Goal: Task Accomplishment & Management: Use online tool/utility

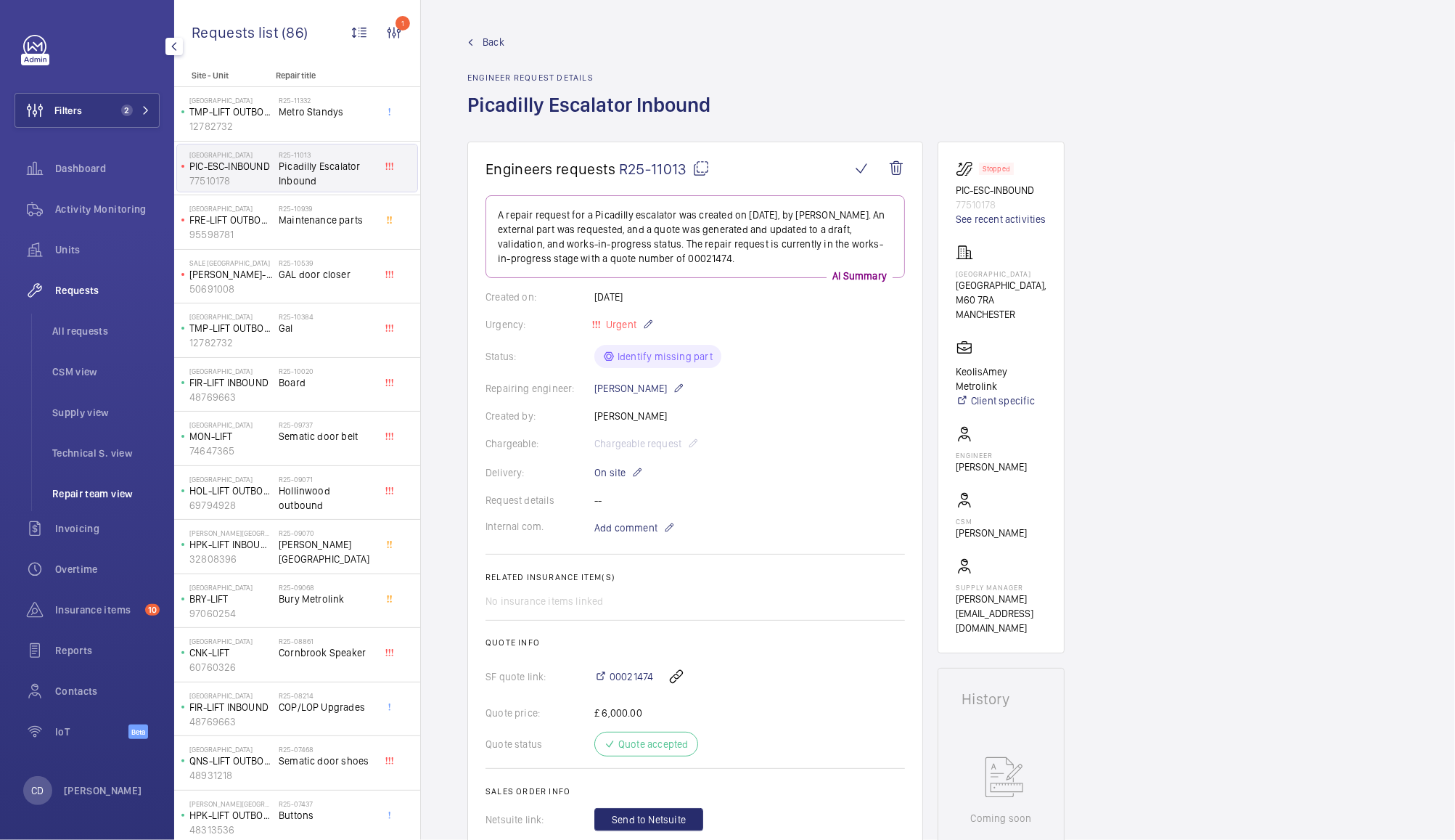
scroll to position [31, 0]
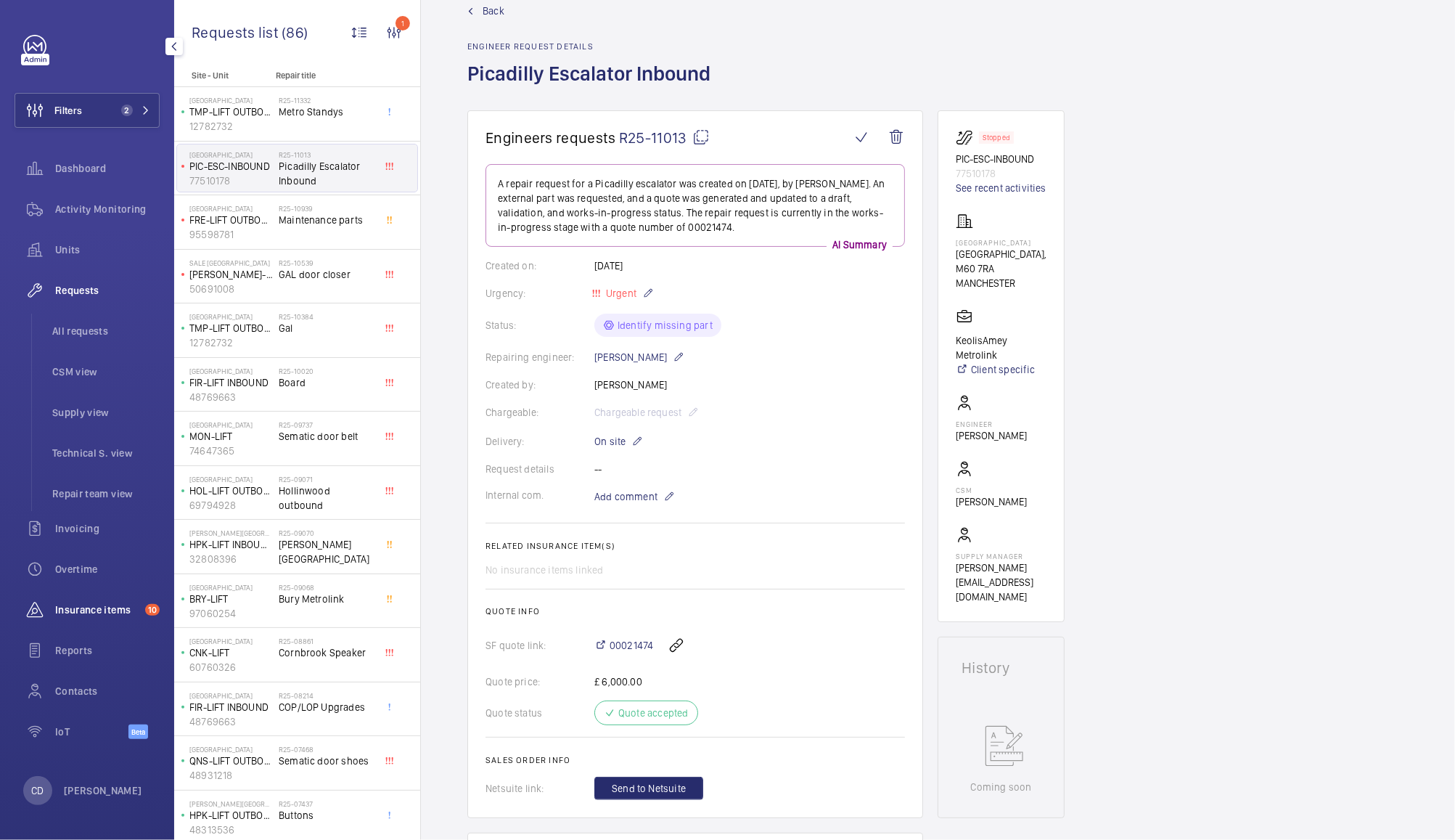
click at [78, 603] on span "Insurance items" at bounding box center [97, 610] width 84 height 15
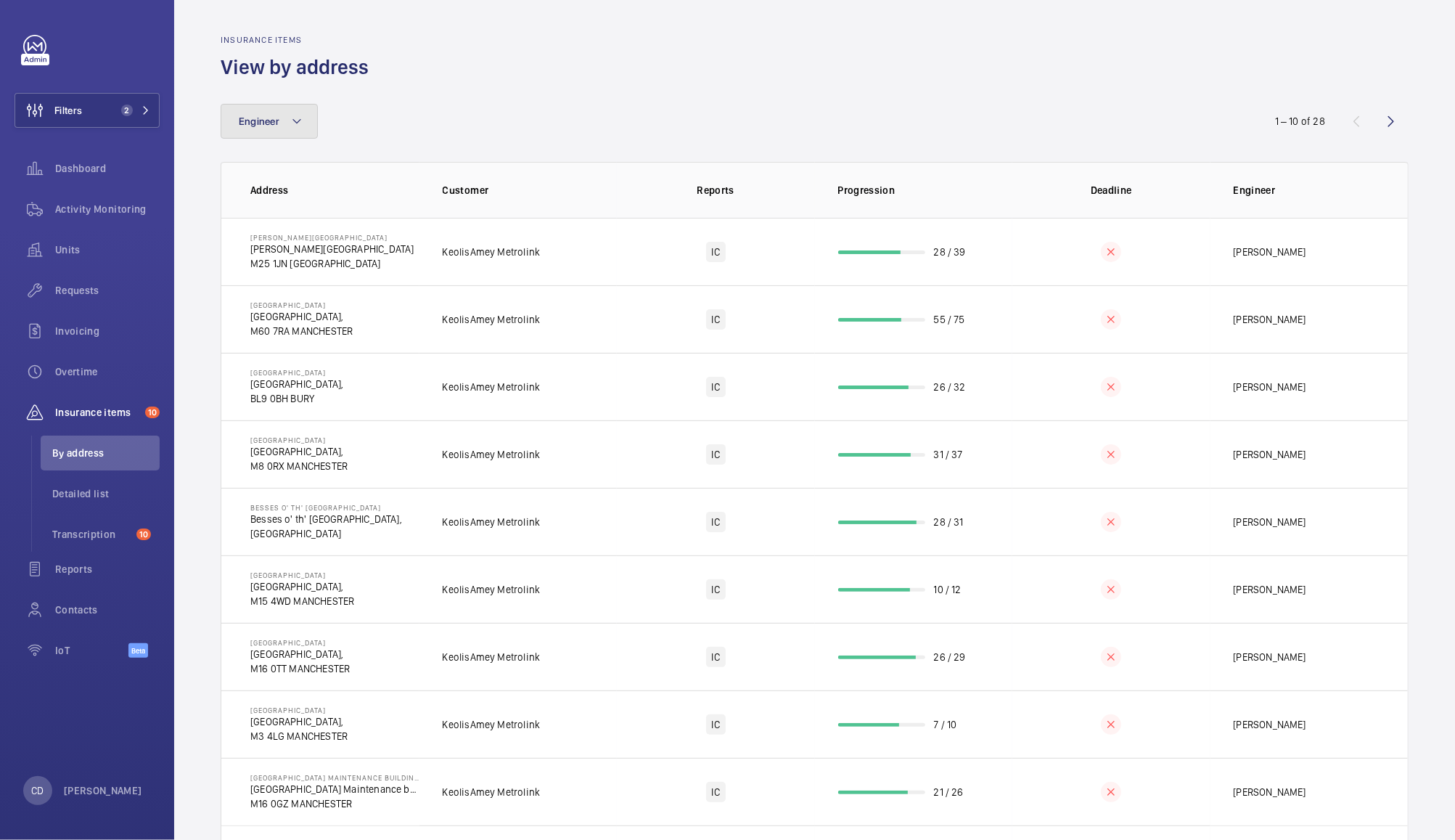
click at [261, 123] on span "Engineer" at bounding box center [259, 121] width 41 height 11
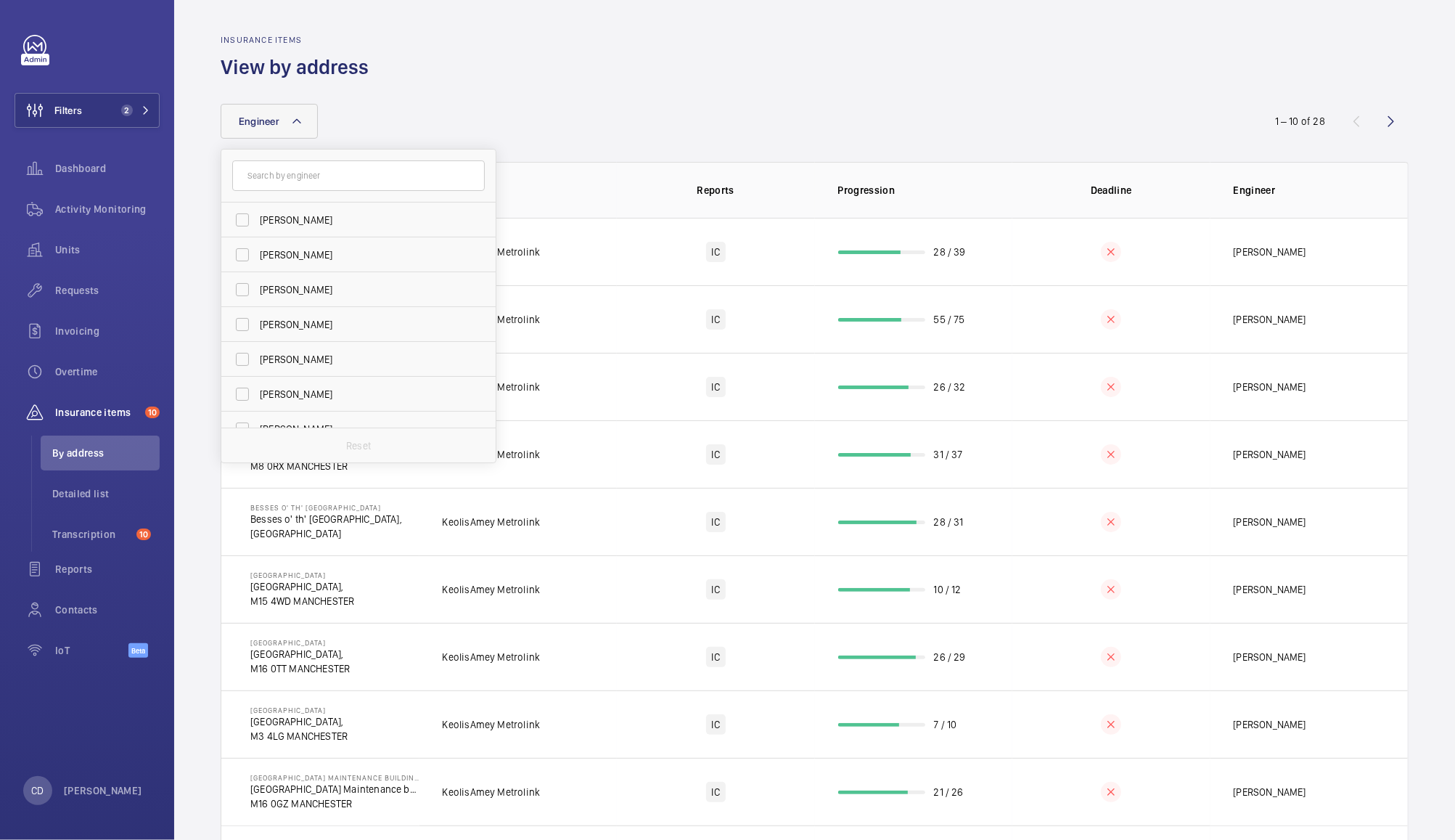
click at [384, 48] on div "Insurance items View by address" at bounding box center [815, 57] width 1188 height 46
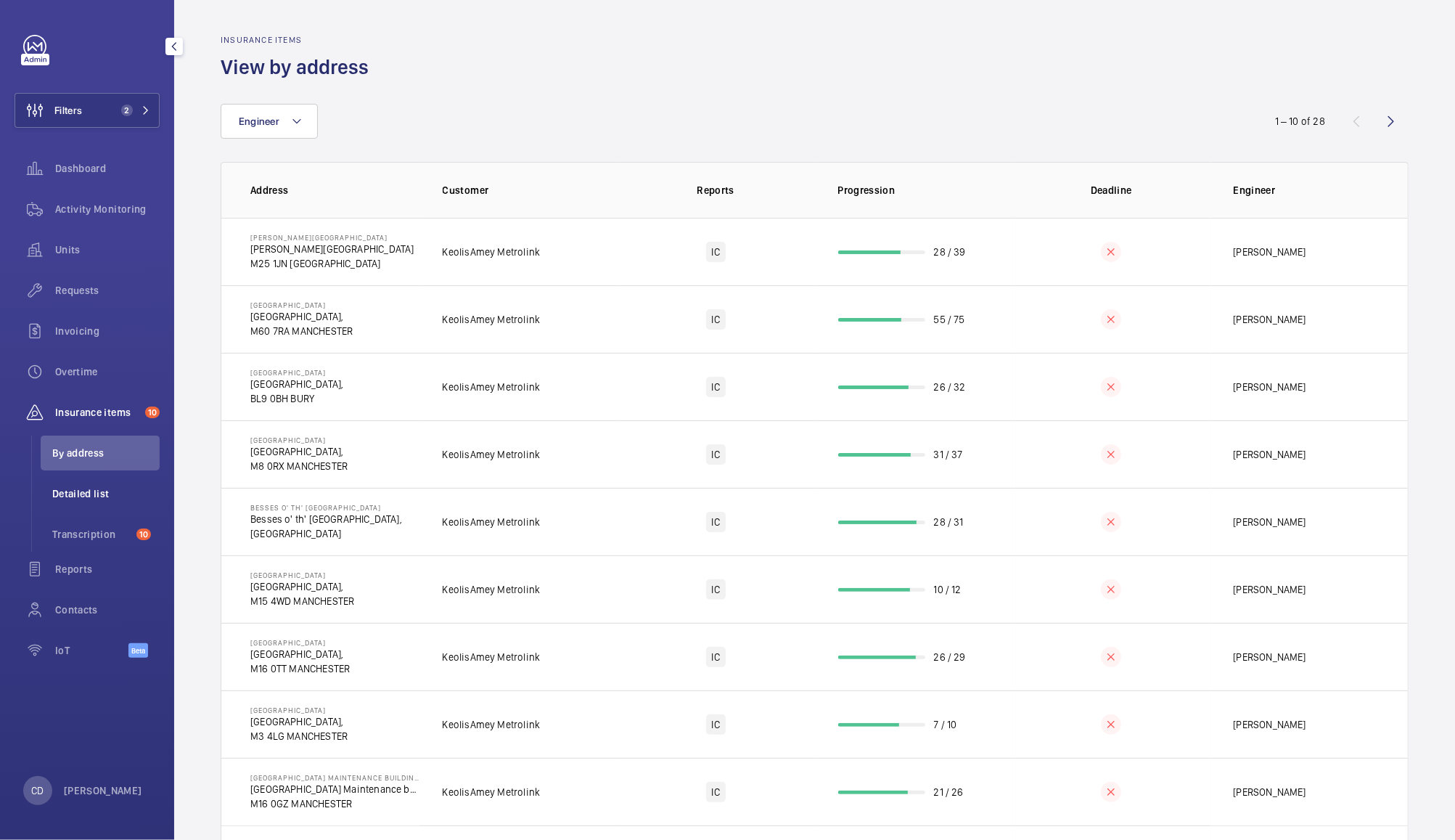
click at [76, 490] on span "Detailed list" at bounding box center [106, 493] width 108 height 15
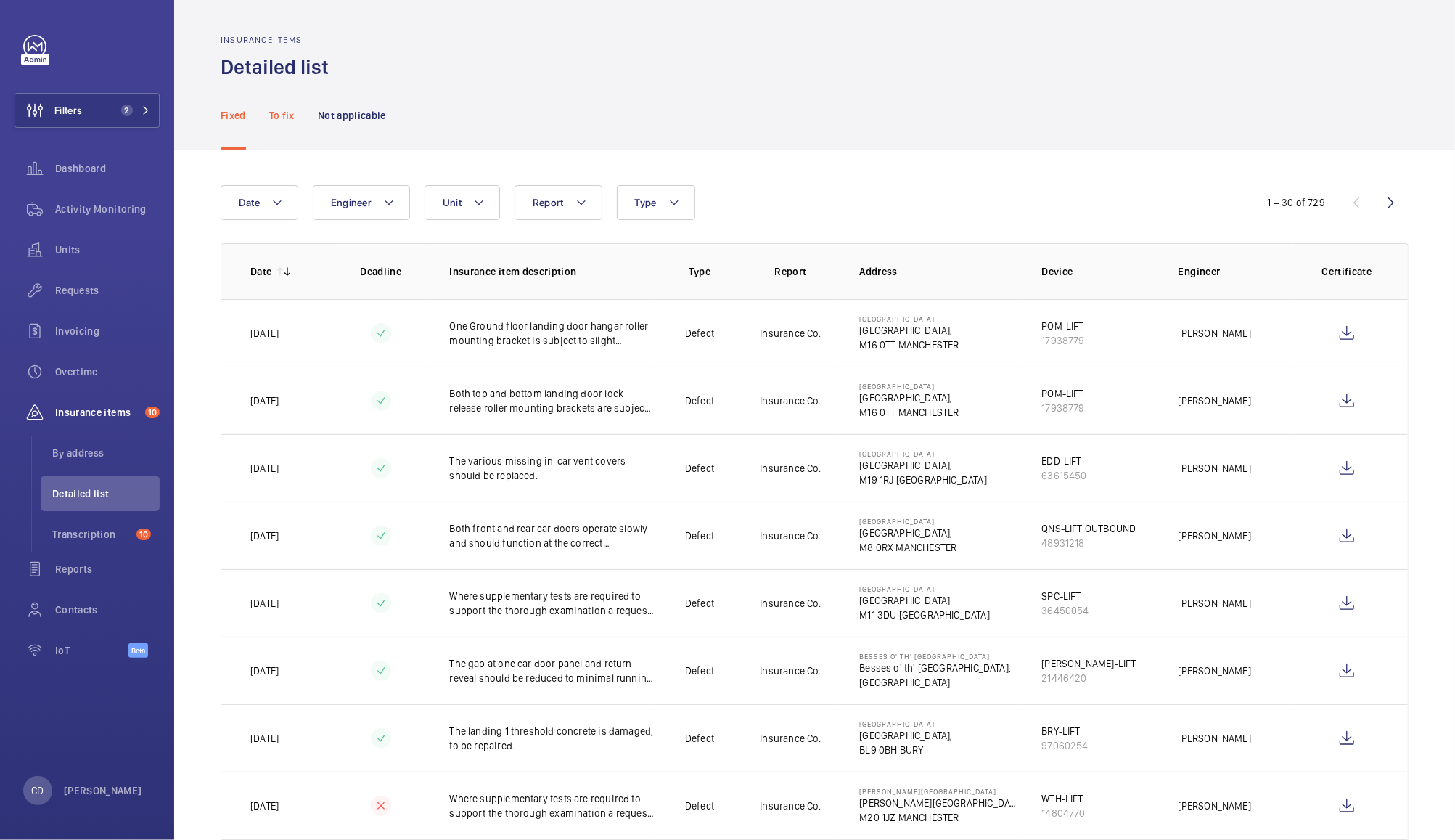
click at [281, 119] on p "To fix" at bounding box center [282, 115] width 25 height 15
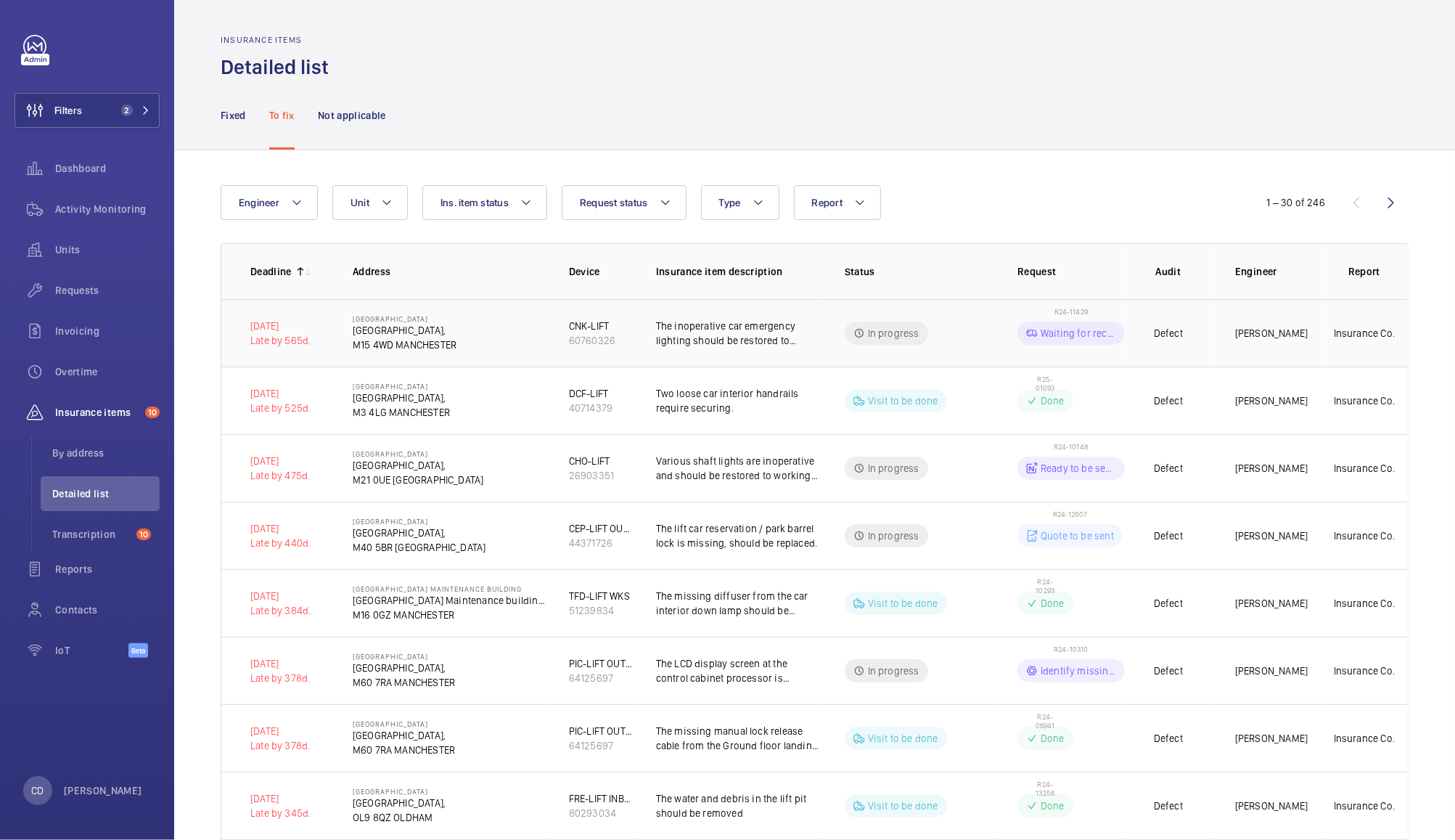
click at [958, 330] on td "In progress" at bounding box center [908, 333] width 173 height 68
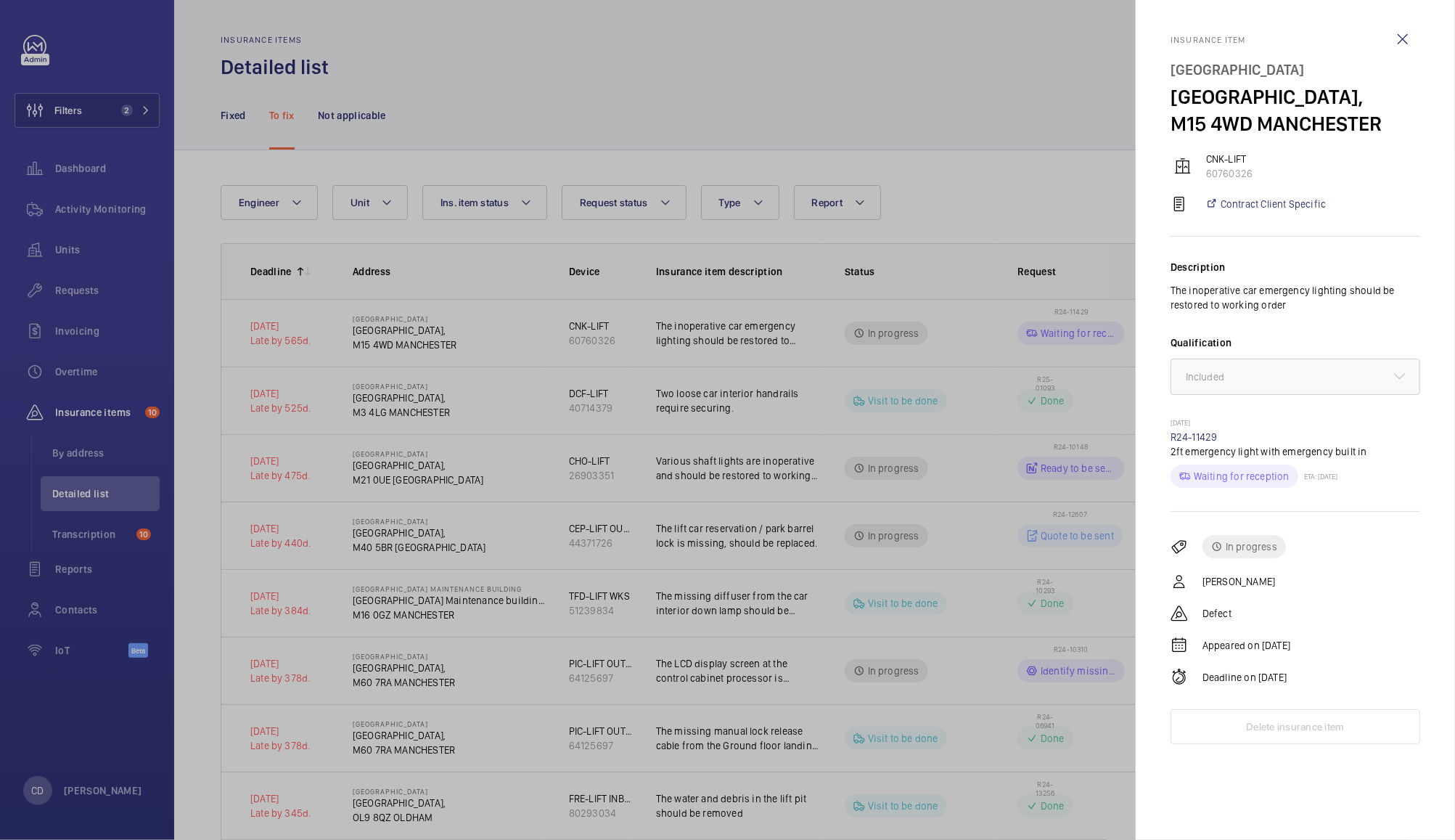
click at [996, 112] on div at bounding box center [727, 420] width 1455 height 840
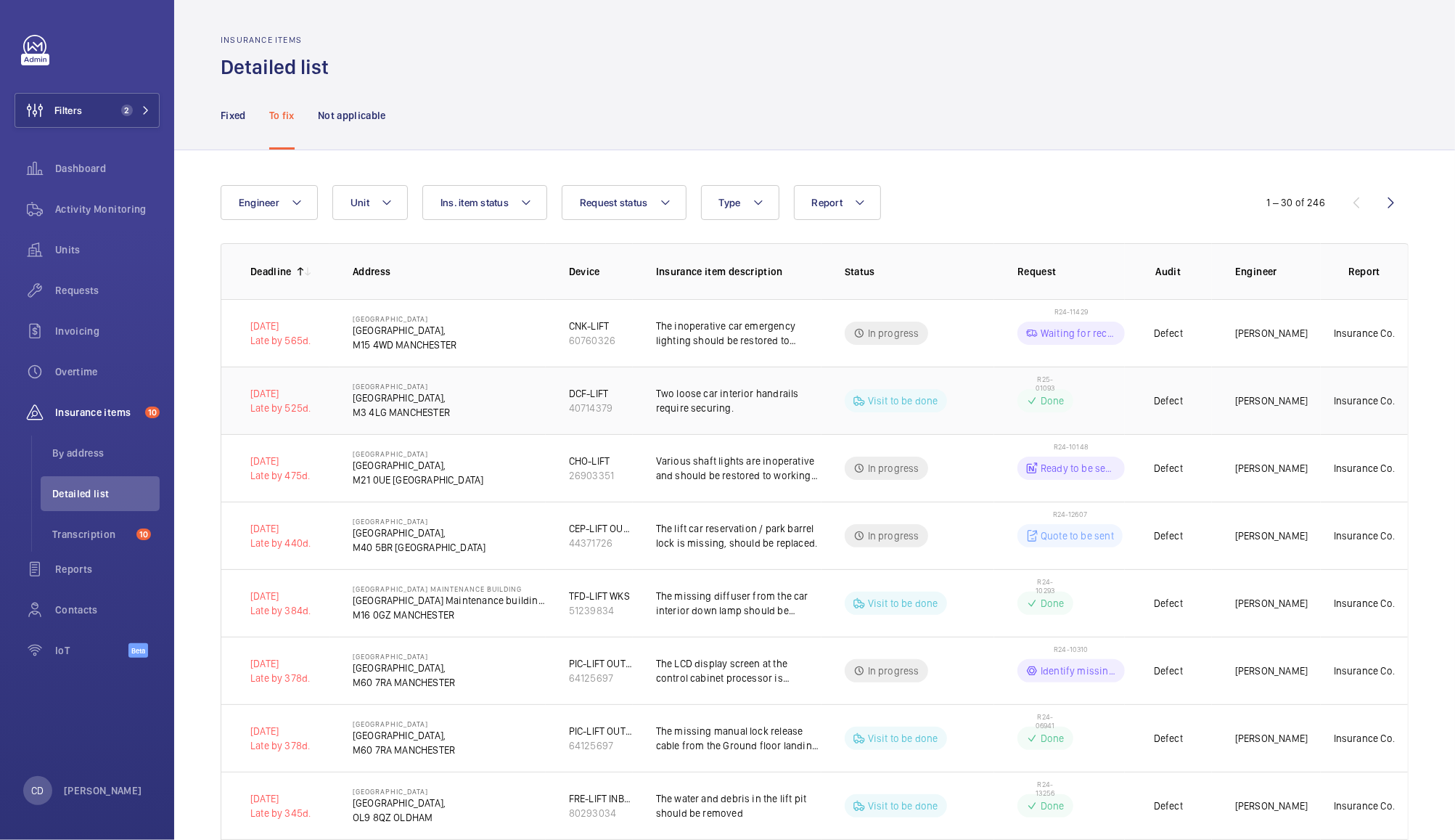
click at [1098, 409] on td "R25-01093 Done" at bounding box center [1059, 400] width 130 height 68
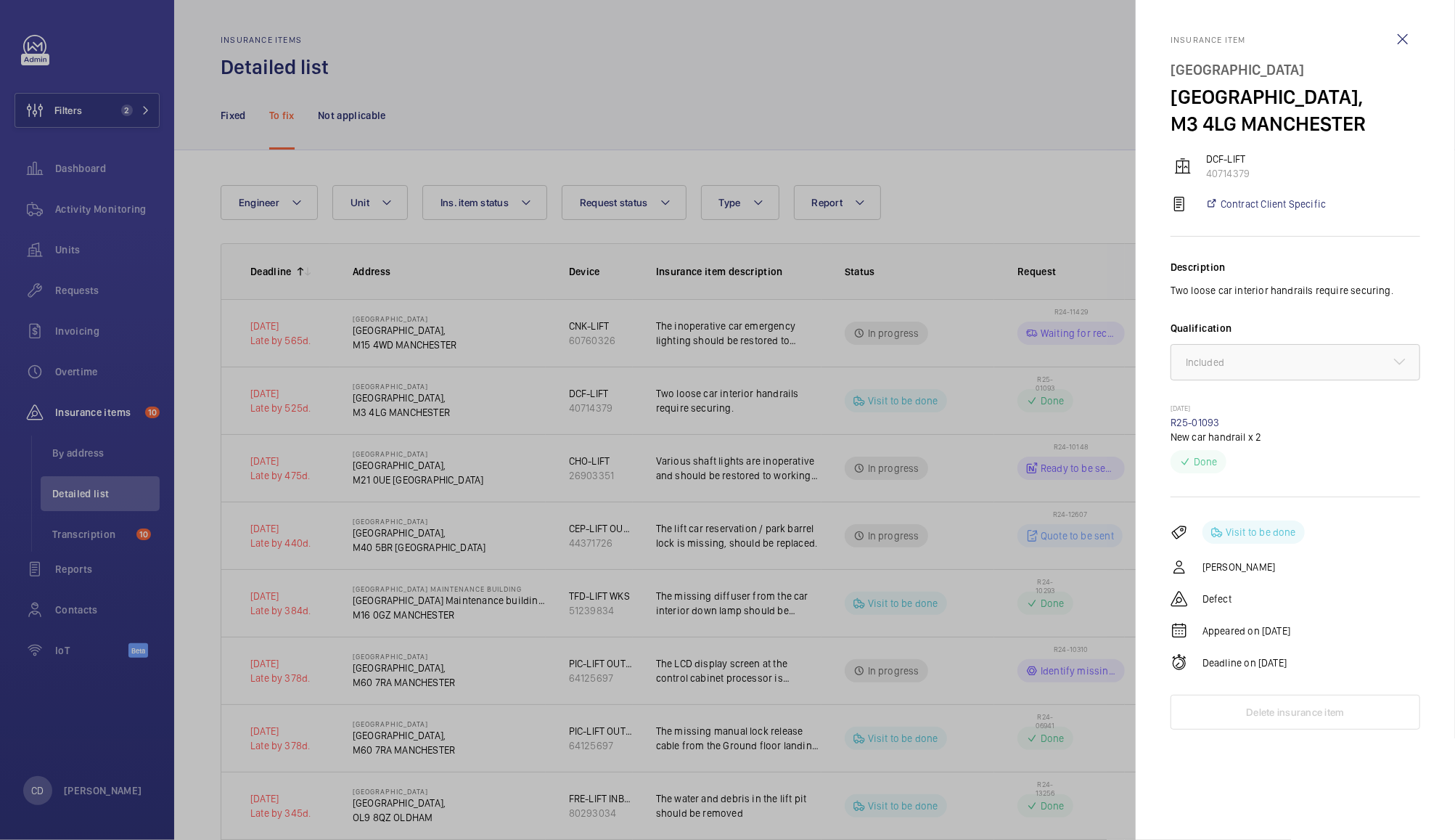
click at [1025, 529] on div at bounding box center [727, 420] width 1455 height 840
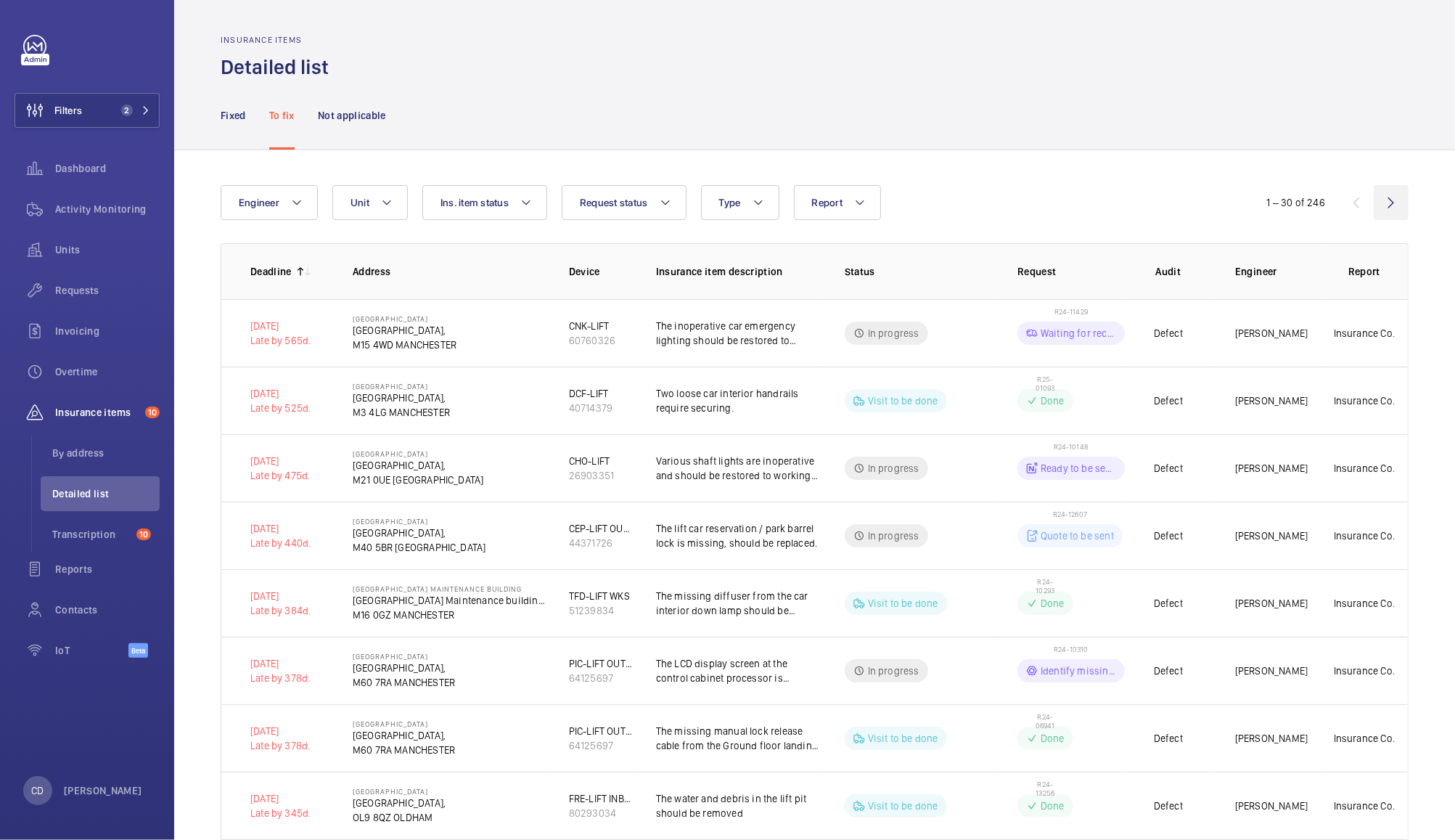
click at [1376, 203] on wm-front-icon-button at bounding box center [1392, 203] width 35 height 35
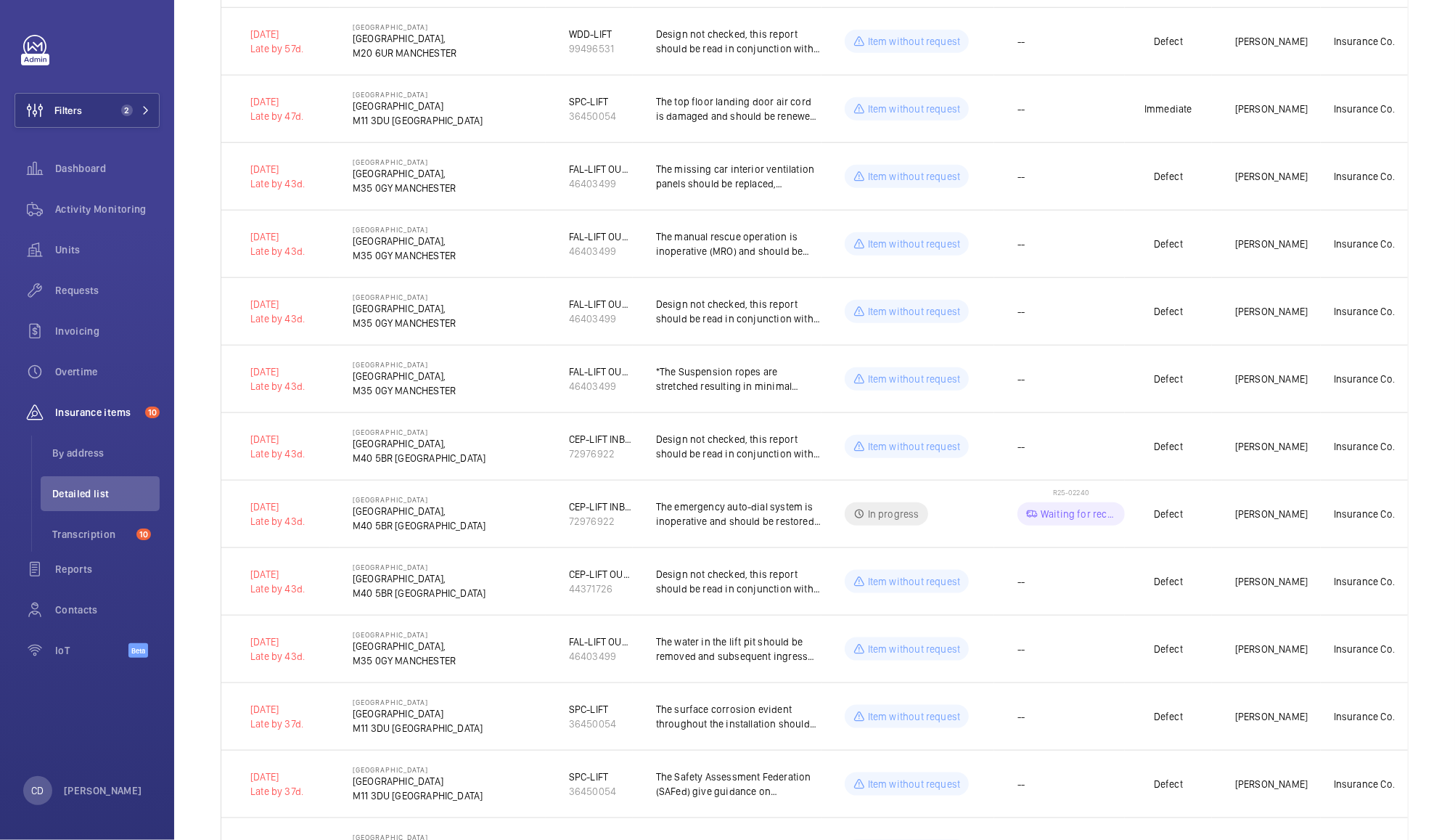
scroll to position [1098, 0]
click at [1084, 450] on td "--" at bounding box center [1059, 450] width 130 height 68
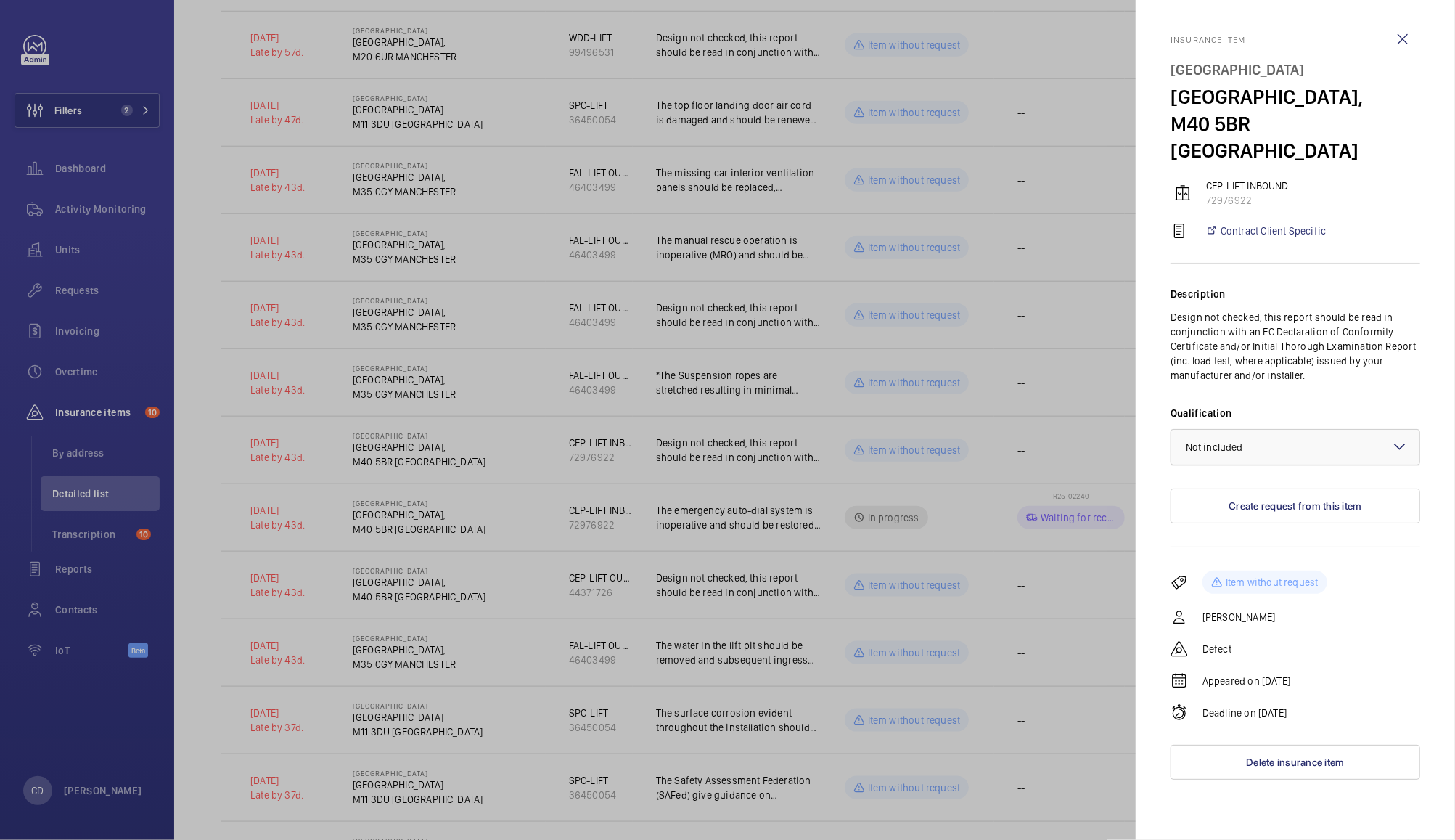
click at [1271, 447] on div "× Not included" at bounding box center [1233, 447] width 94 height 15
click at [1239, 562] on span "Not applicable" at bounding box center [1296, 562] width 219 height 15
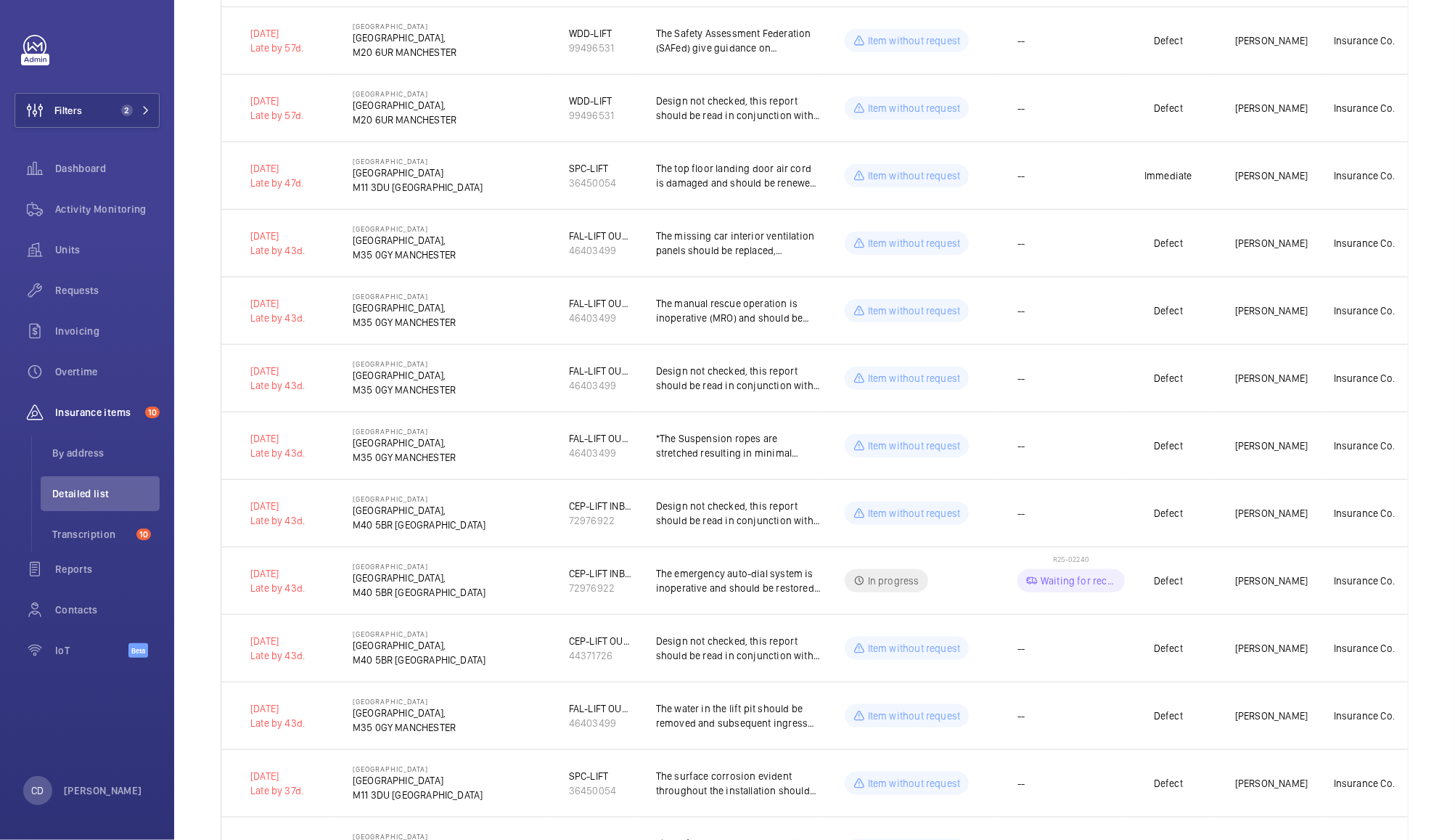
scroll to position [1039, 0]
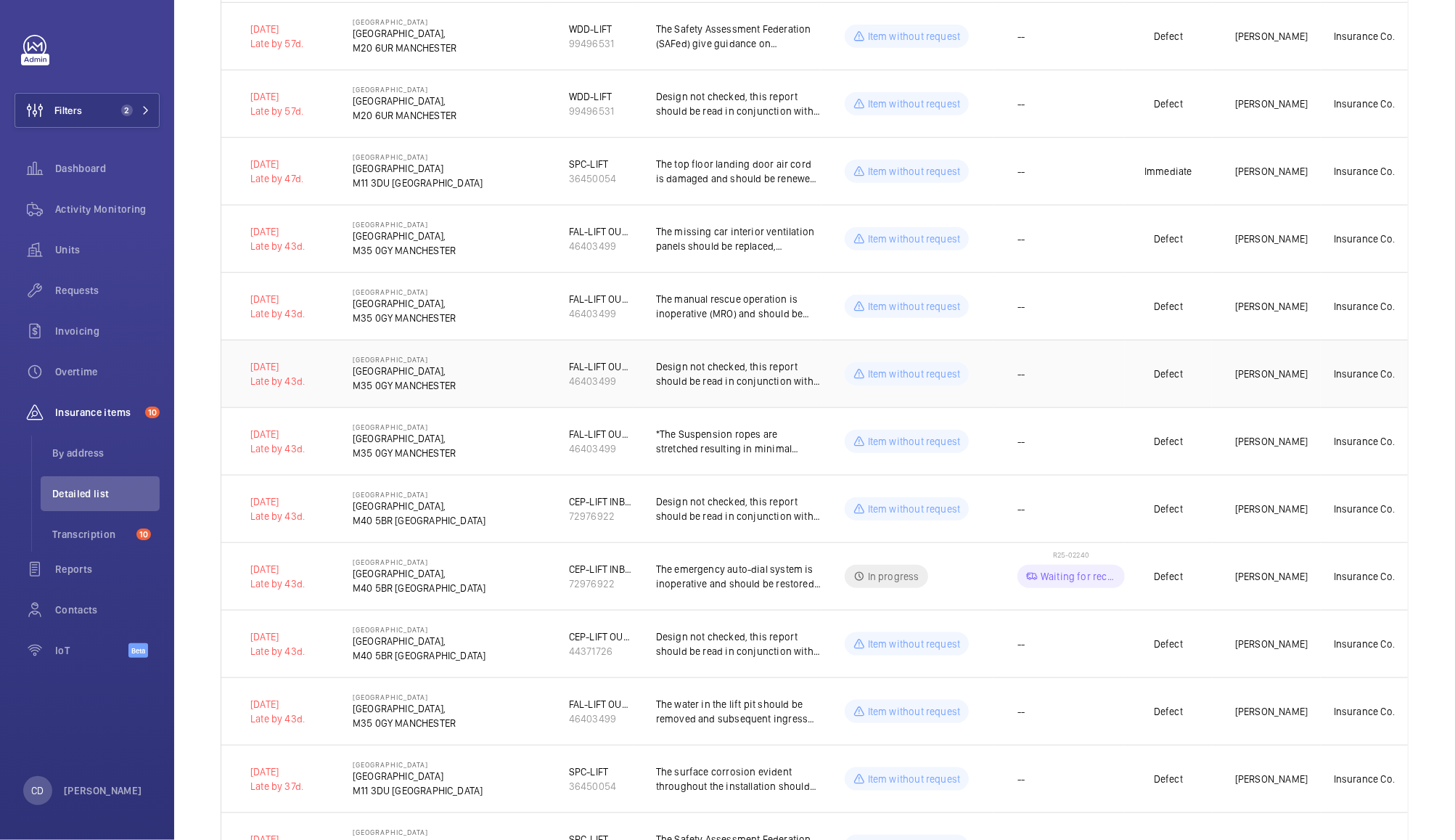
click at [1069, 366] on td "--" at bounding box center [1059, 374] width 130 height 68
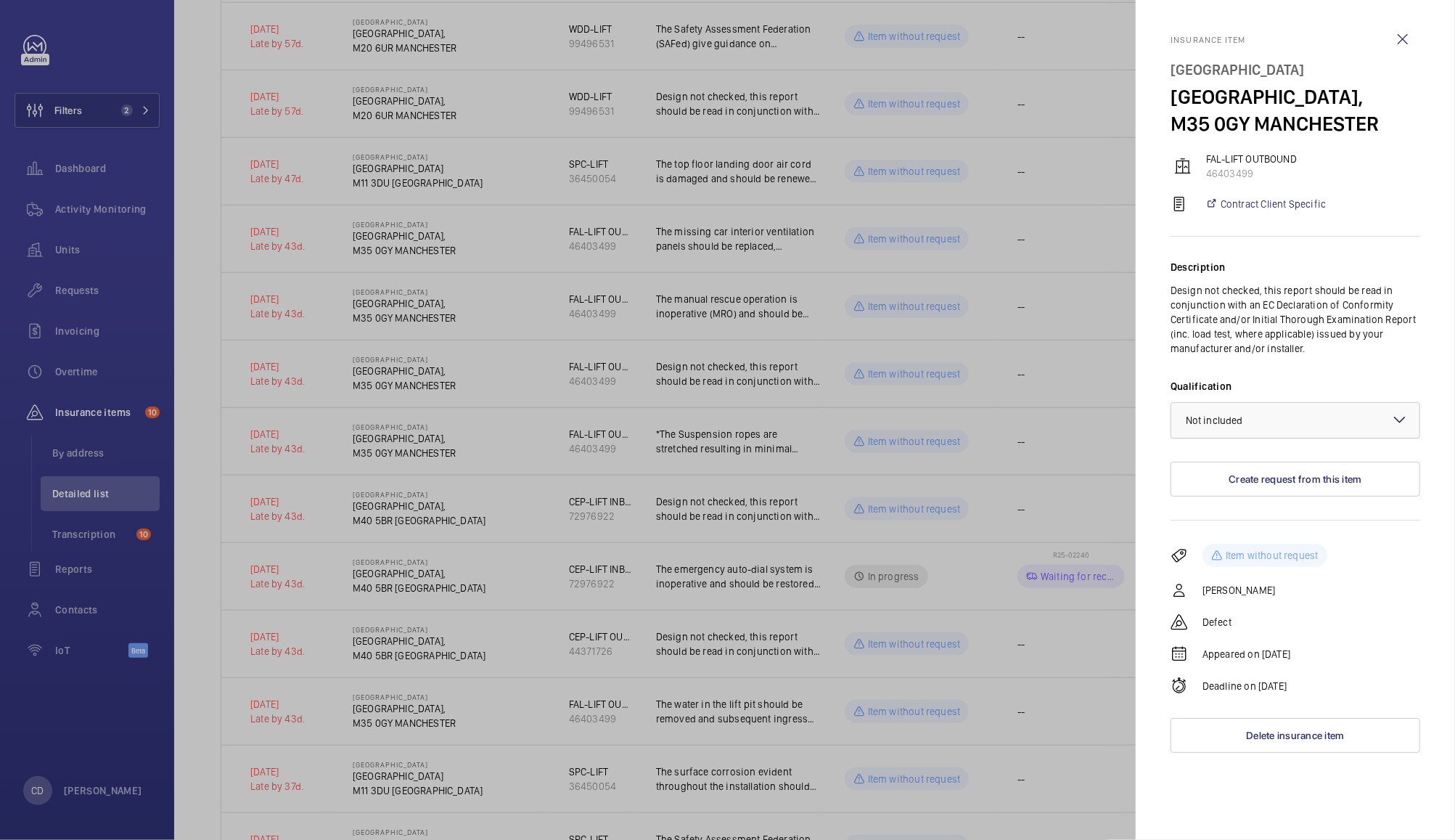
click at [1252, 418] on div "× Not included" at bounding box center [1233, 420] width 94 height 15
click at [1237, 535] on span "Not applicable" at bounding box center [1296, 536] width 219 height 15
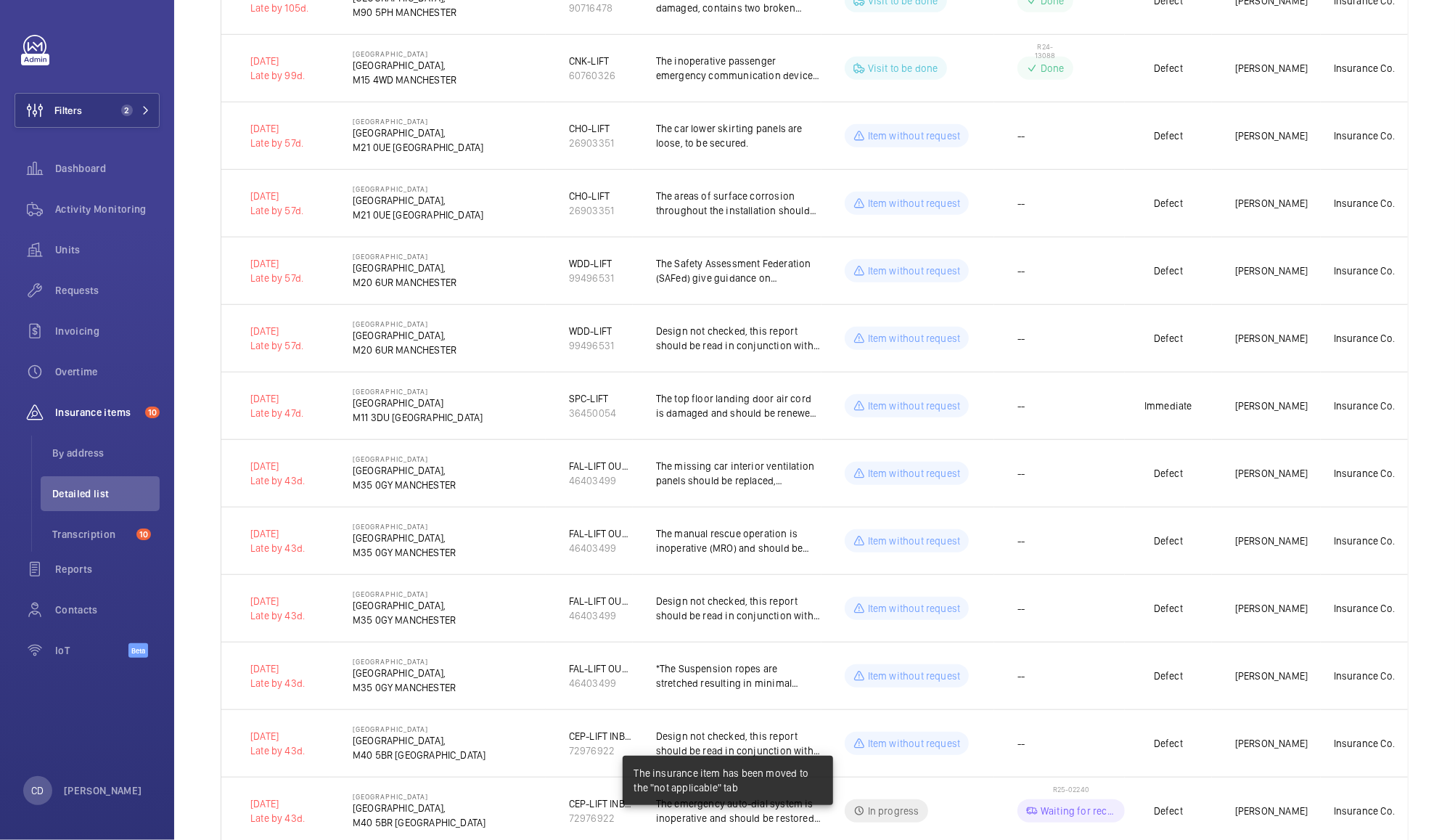
scroll to position [803, 0]
click at [1077, 335] on td "--" at bounding box center [1059, 339] width 130 height 68
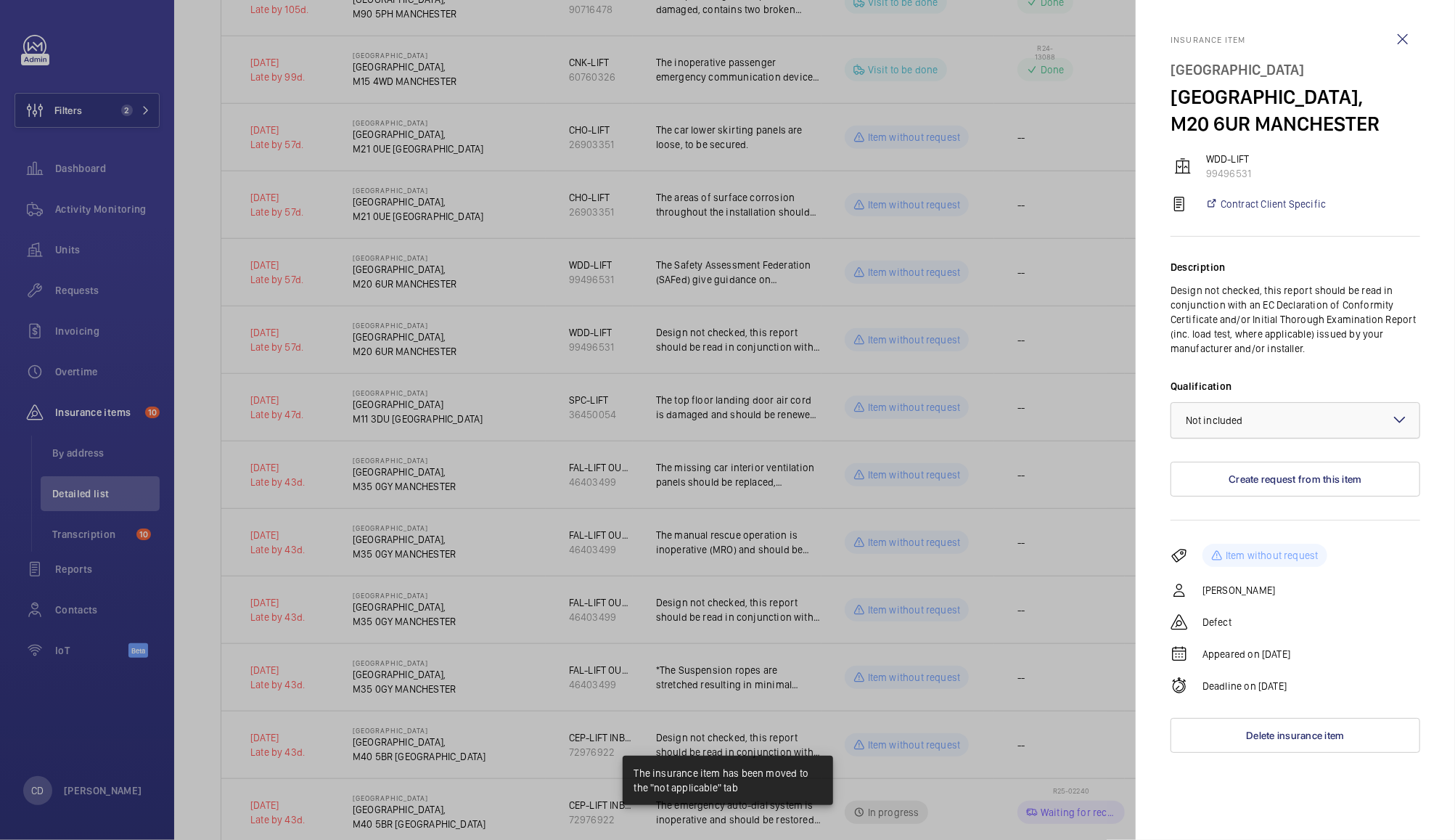
click at [1253, 428] on div "× Not included" at bounding box center [1233, 420] width 94 height 15
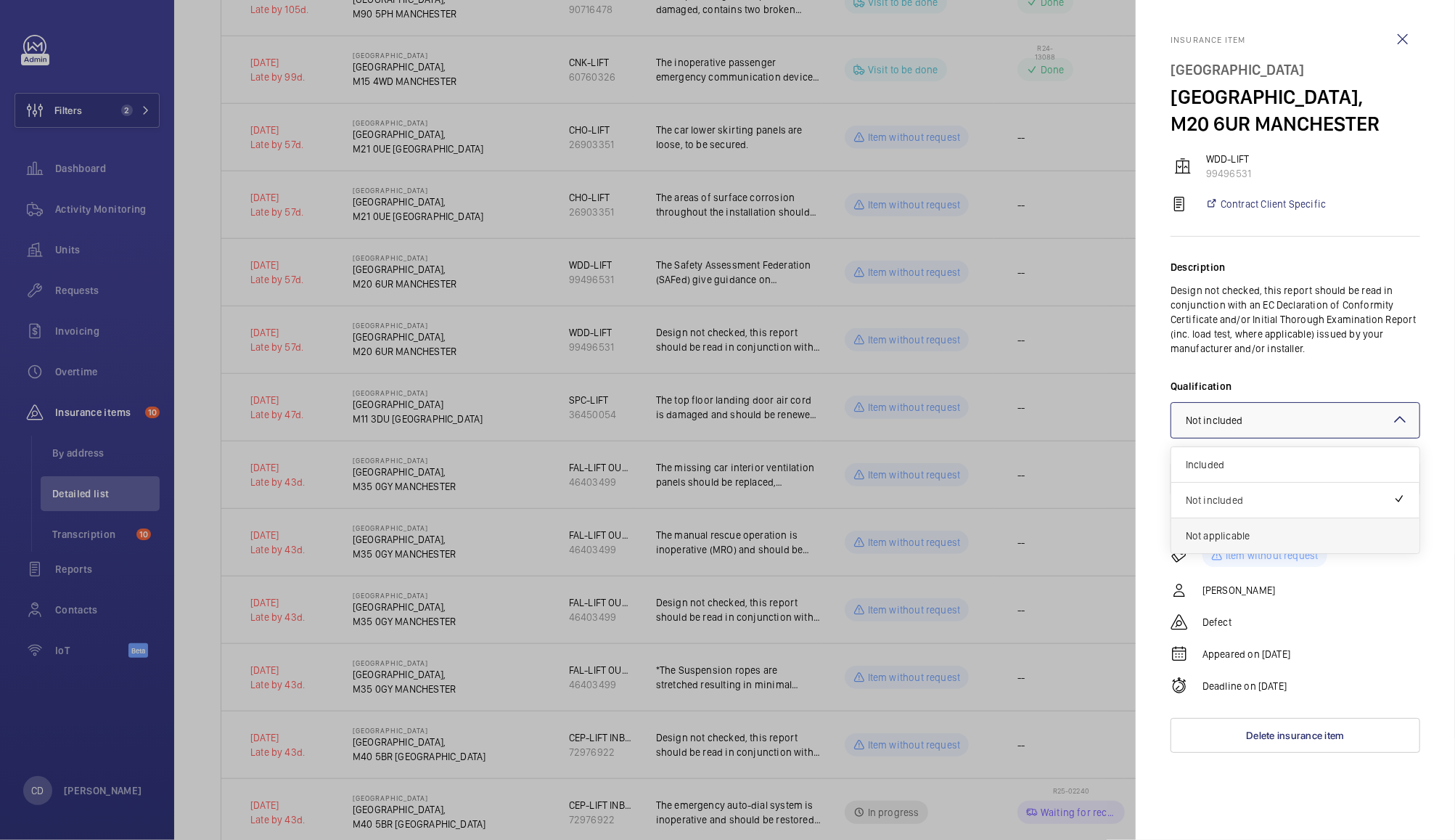
click at [1230, 543] on span "Not applicable" at bounding box center [1296, 536] width 219 height 15
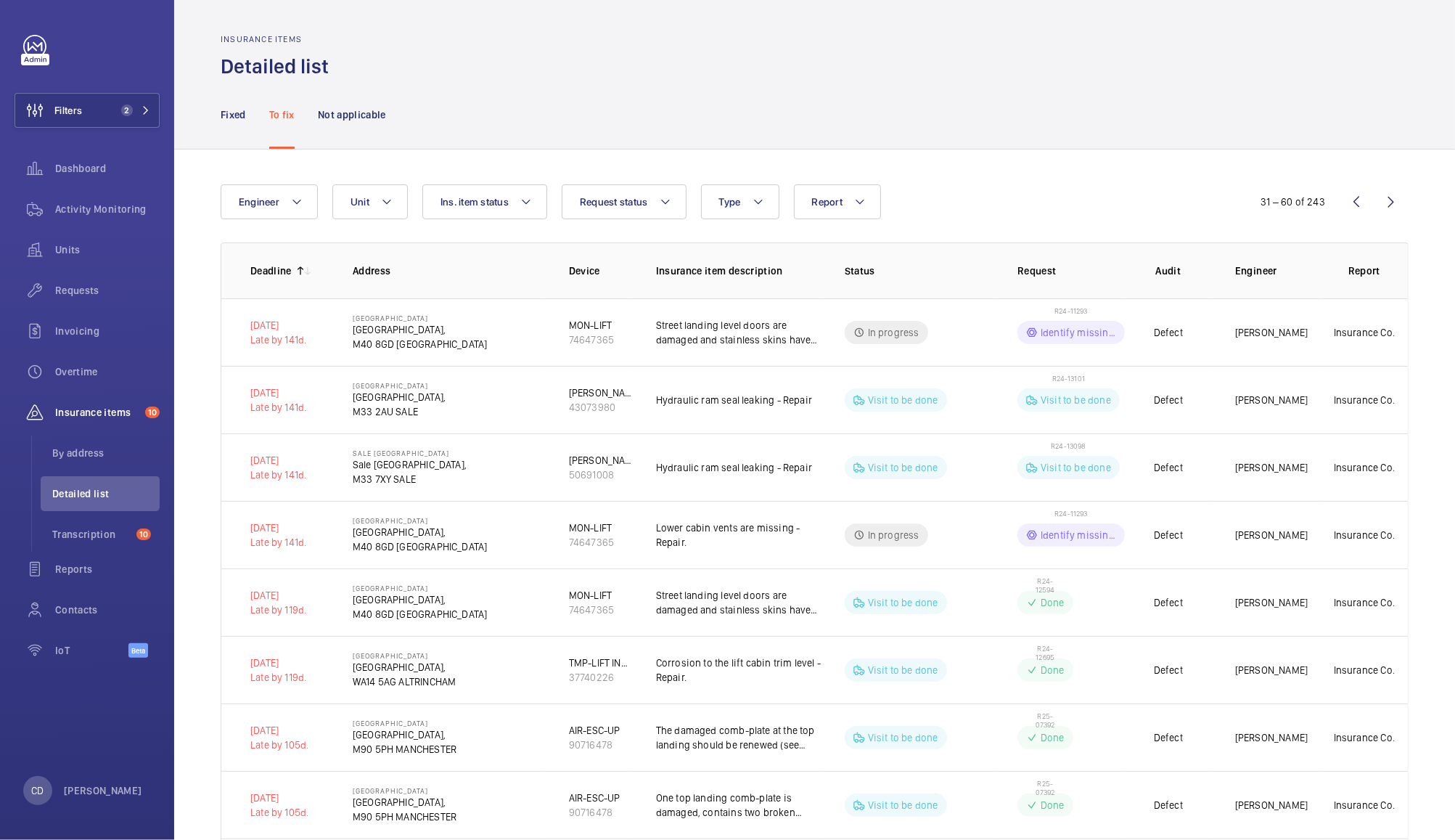
scroll to position [0, 0]
click at [1384, 197] on wm-front-icon-button at bounding box center [1392, 203] width 35 height 35
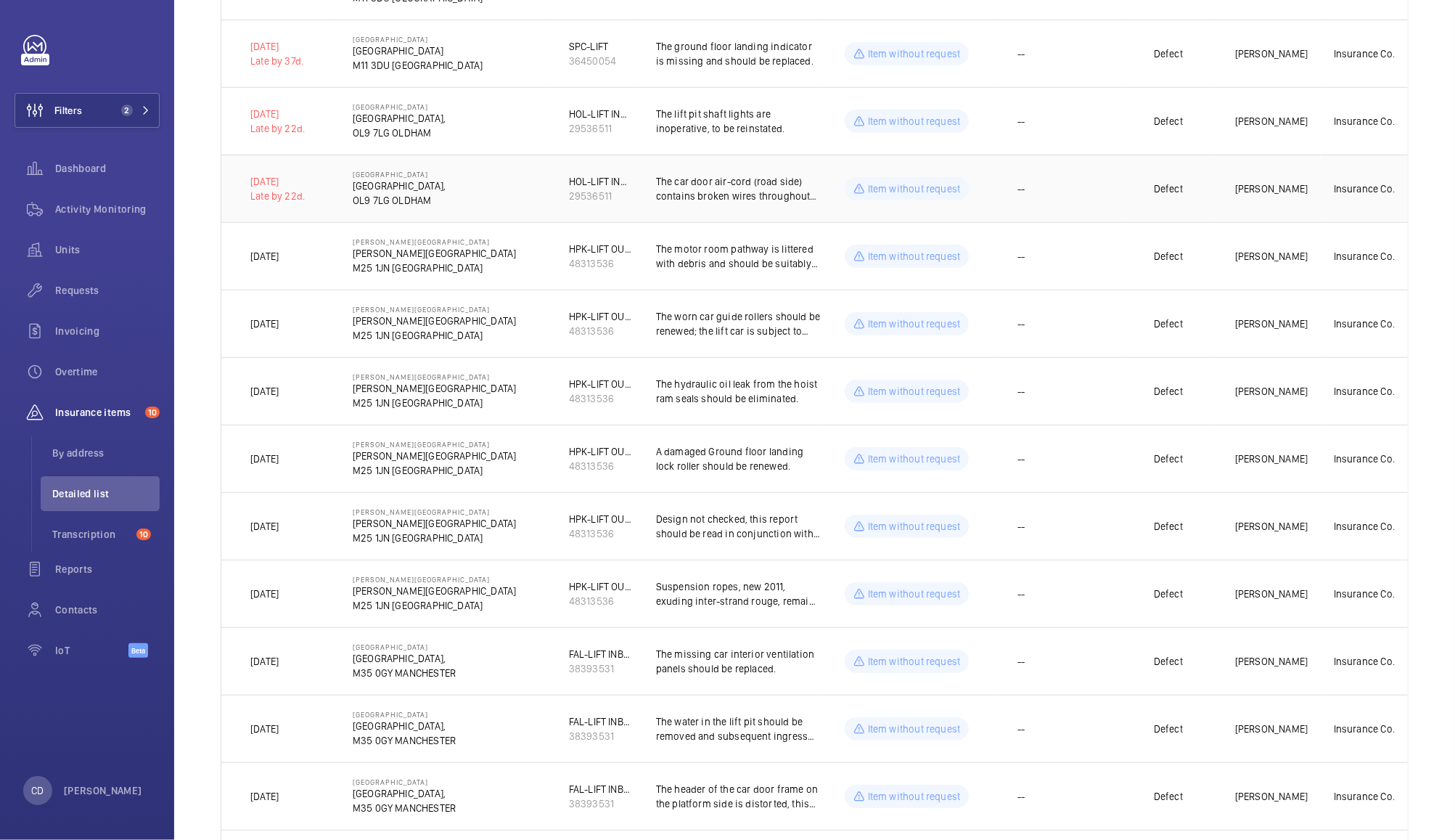
scroll to position [490, 0]
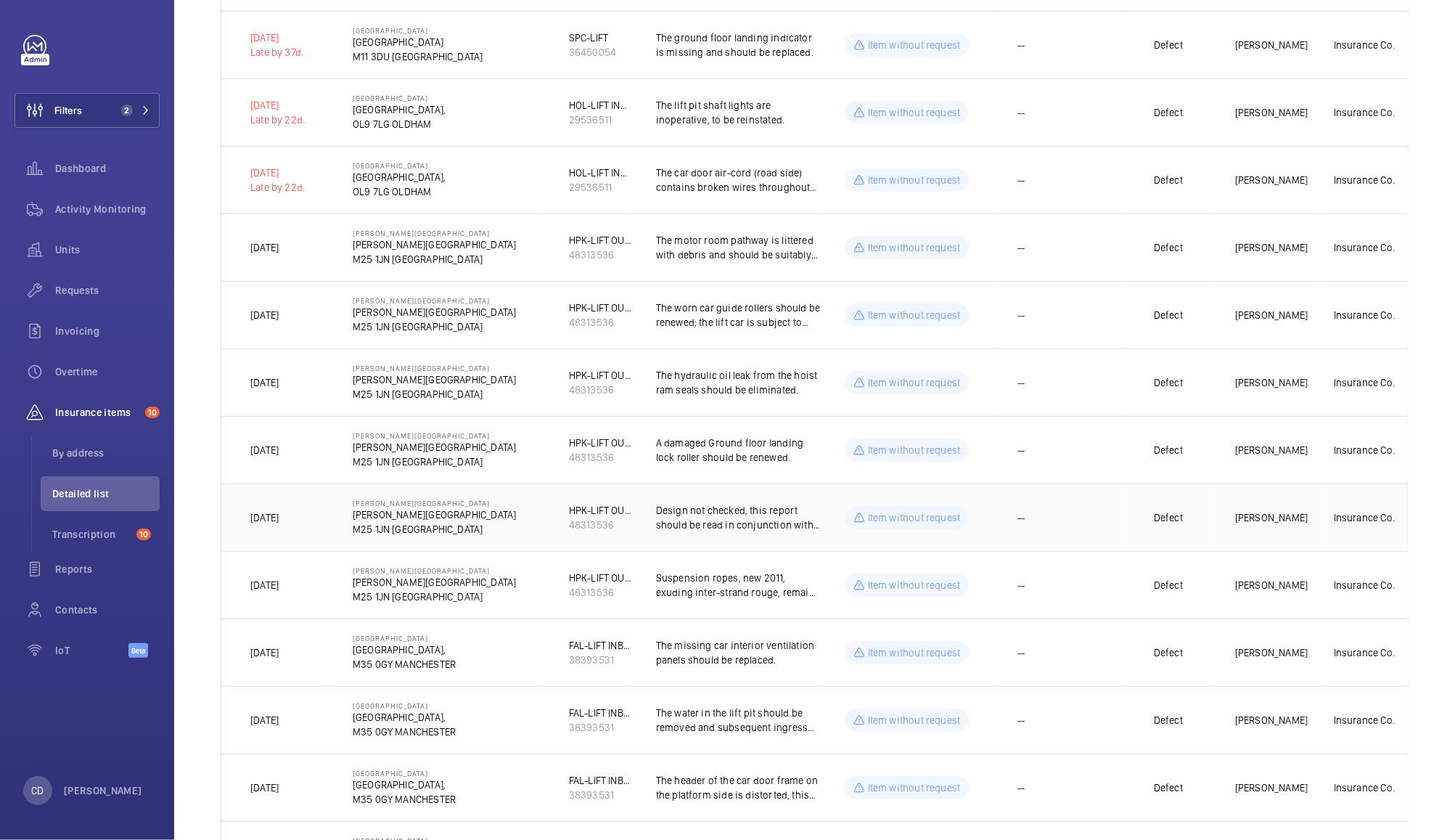
click at [1074, 529] on td "--" at bounding box center [1059, 517] width 130 height 68
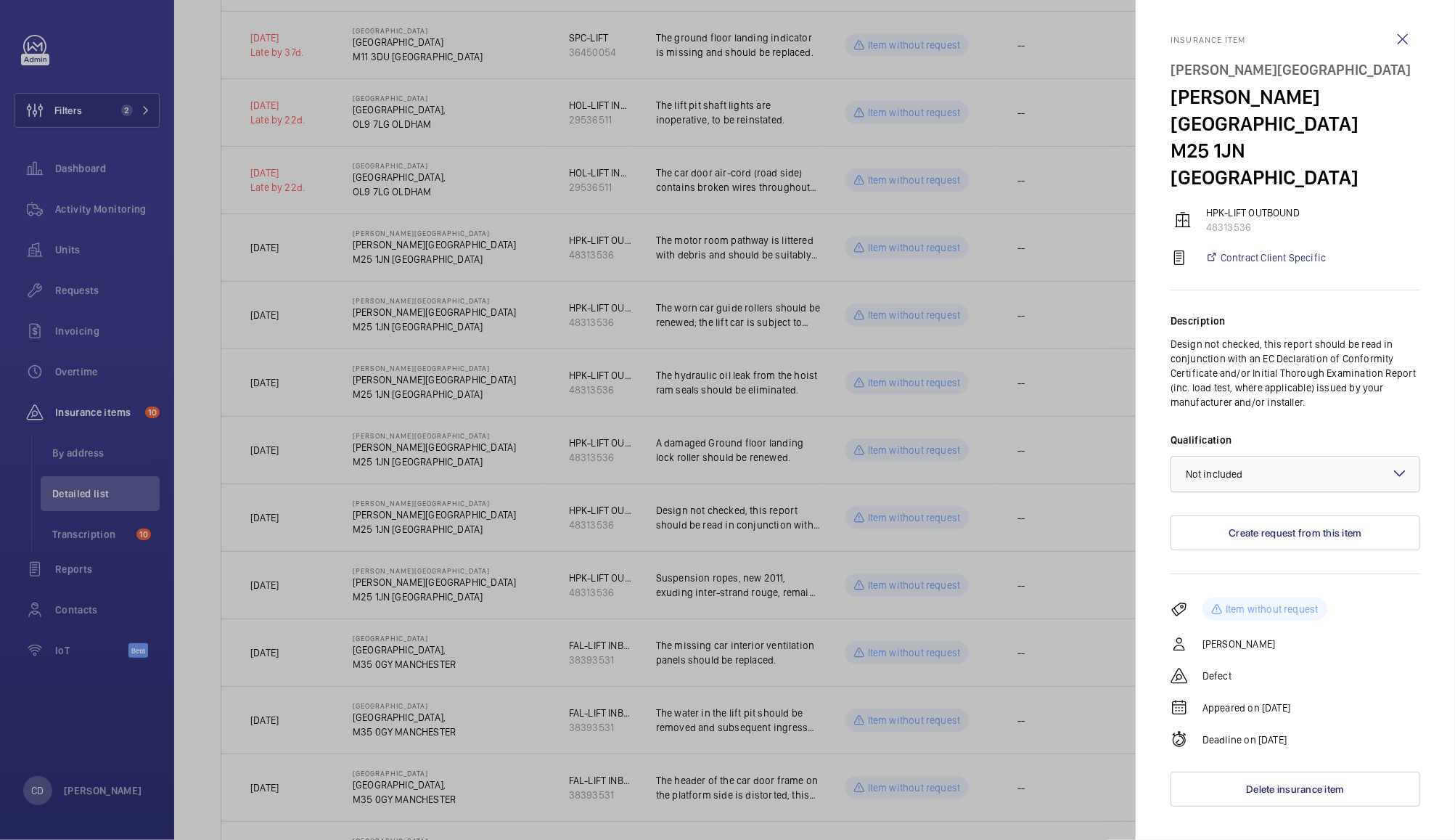
drag, startPoint x: 1286, startPoint y: 427, endPoint x: 1205, endPoint y: 444, distance: 82.8
click at [1205, 444] on wm-front-input-dropdown "Qualification × Not included ×" at bounding box center [1295, 462] width 250 height 59
click at [1205, 468] on span "Not included" at bounding box center [1215, 473] width 57 height 11
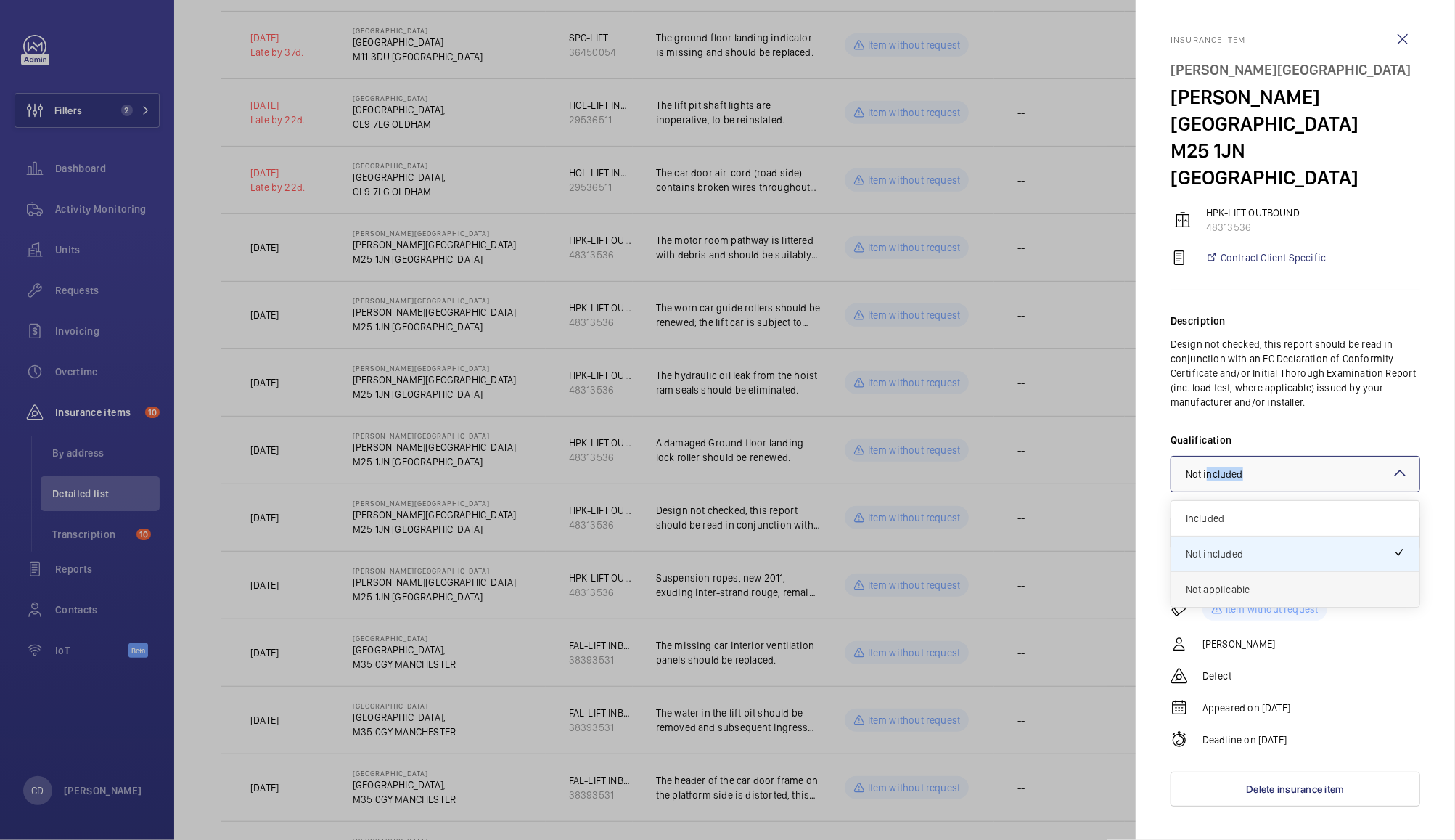
click at [1211, 582] on span "Not applicable" at bounding box center [1296, 589] width 219 height 15
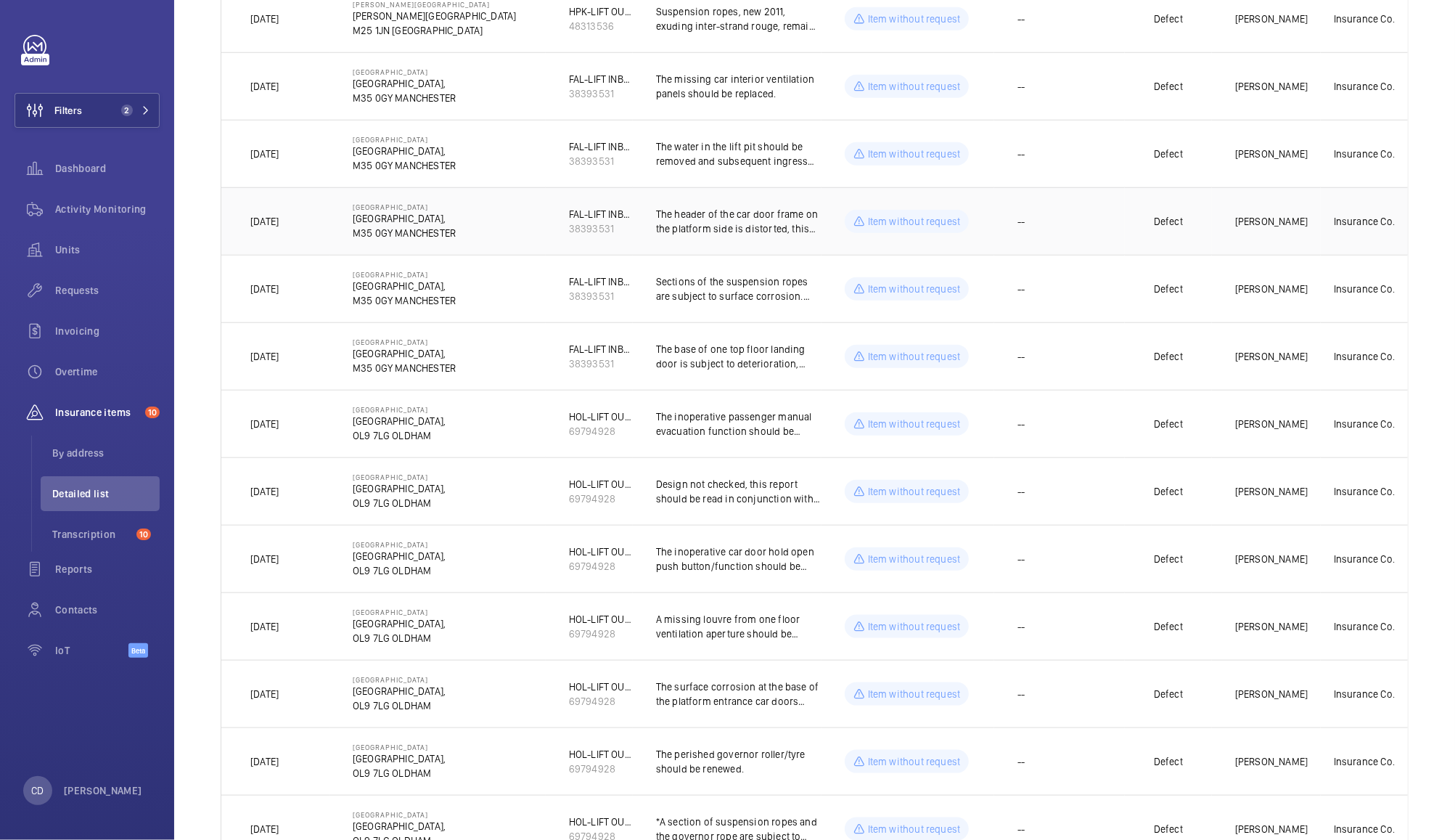
scroll to position [1053, 0]
click at [1065, 493] on td "--" at bounding box center [1059, 495] width 130 height 68
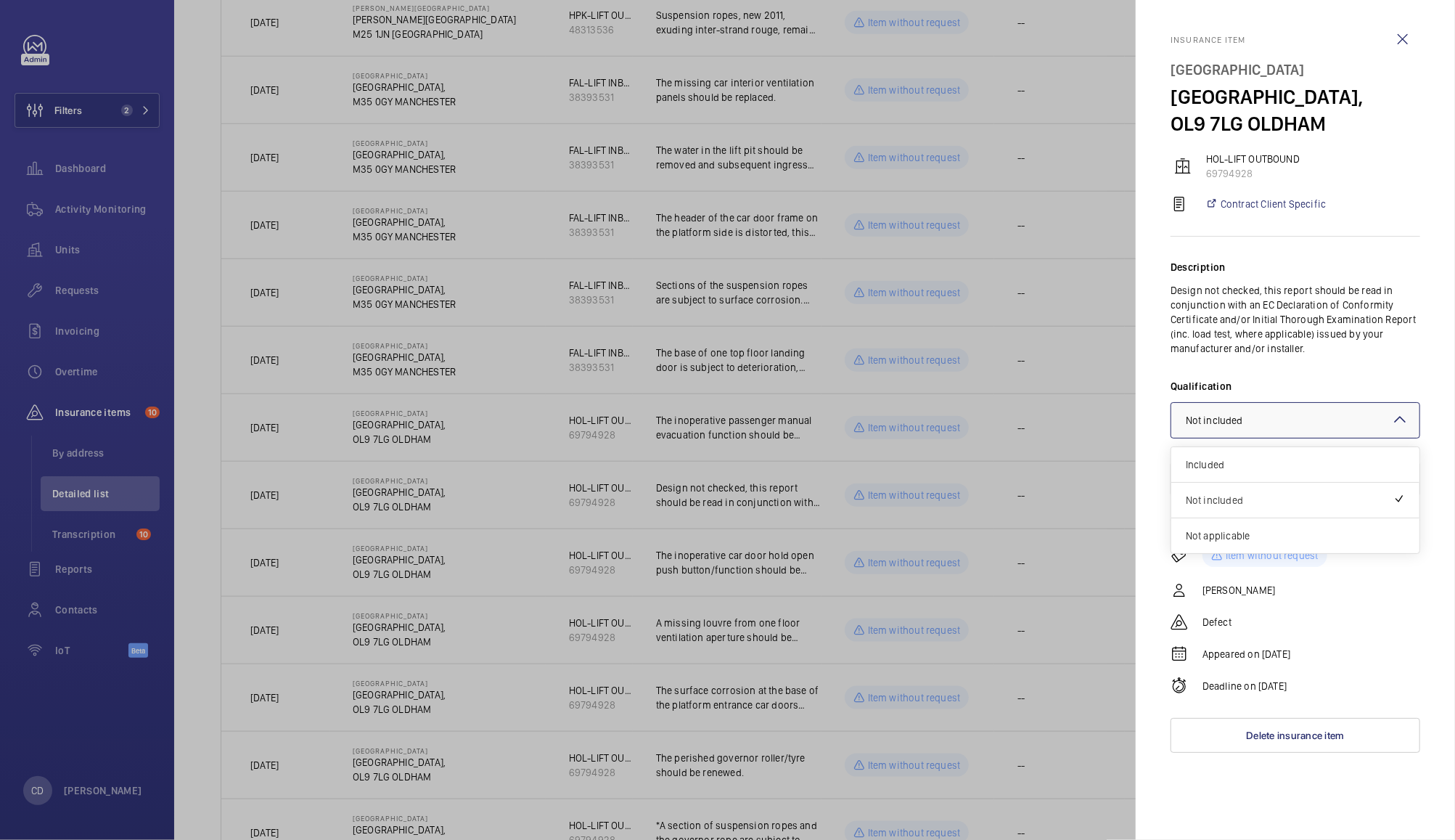
click at [1272, 428] on div "× Not included" at bounding box center [1233, 420] width 94 height 15
click at [1208, 543] on span "Not applicable" at bounding box center [1296, 536] width 219 height 15
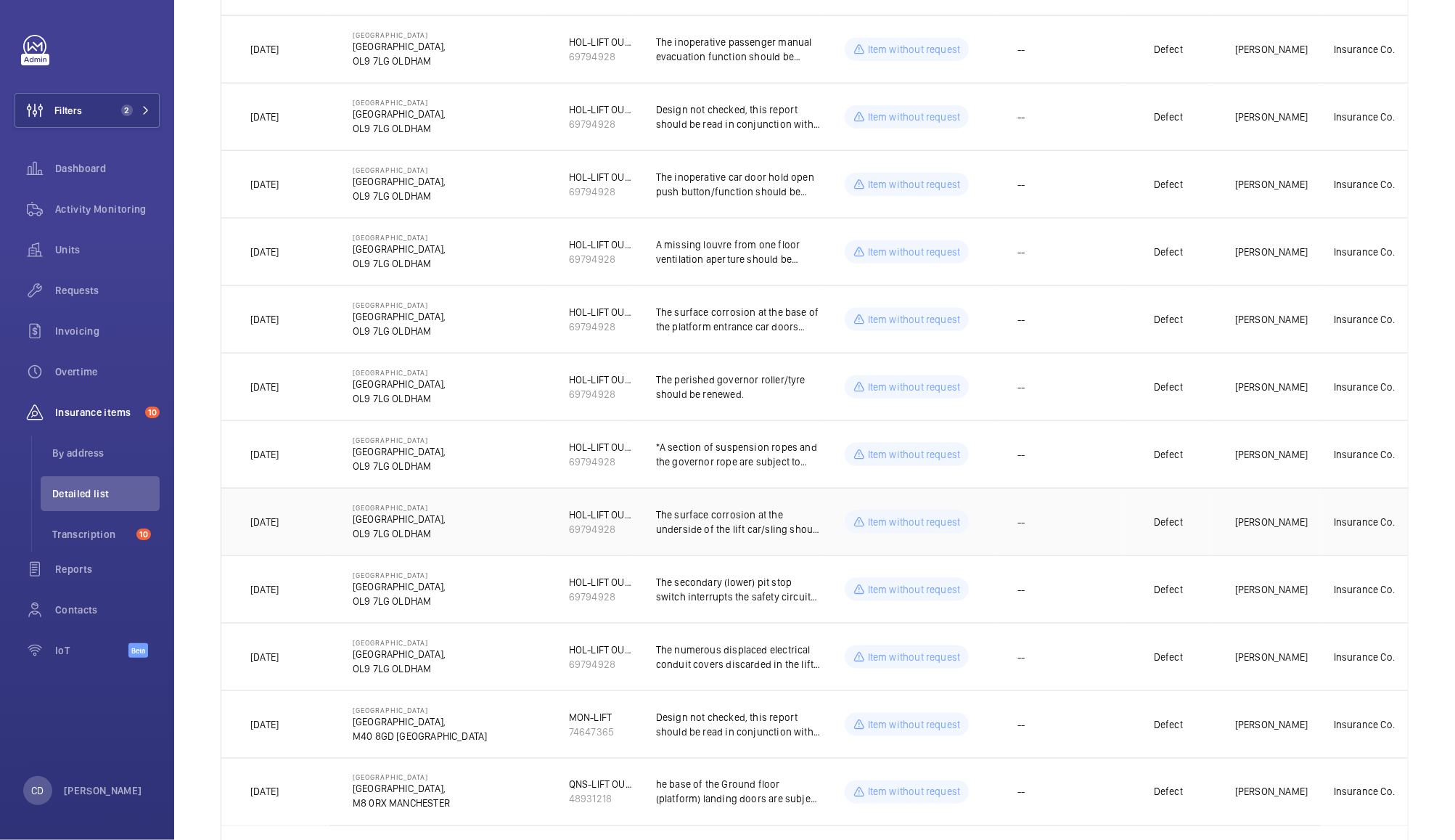
scroll to position [1527, 0]
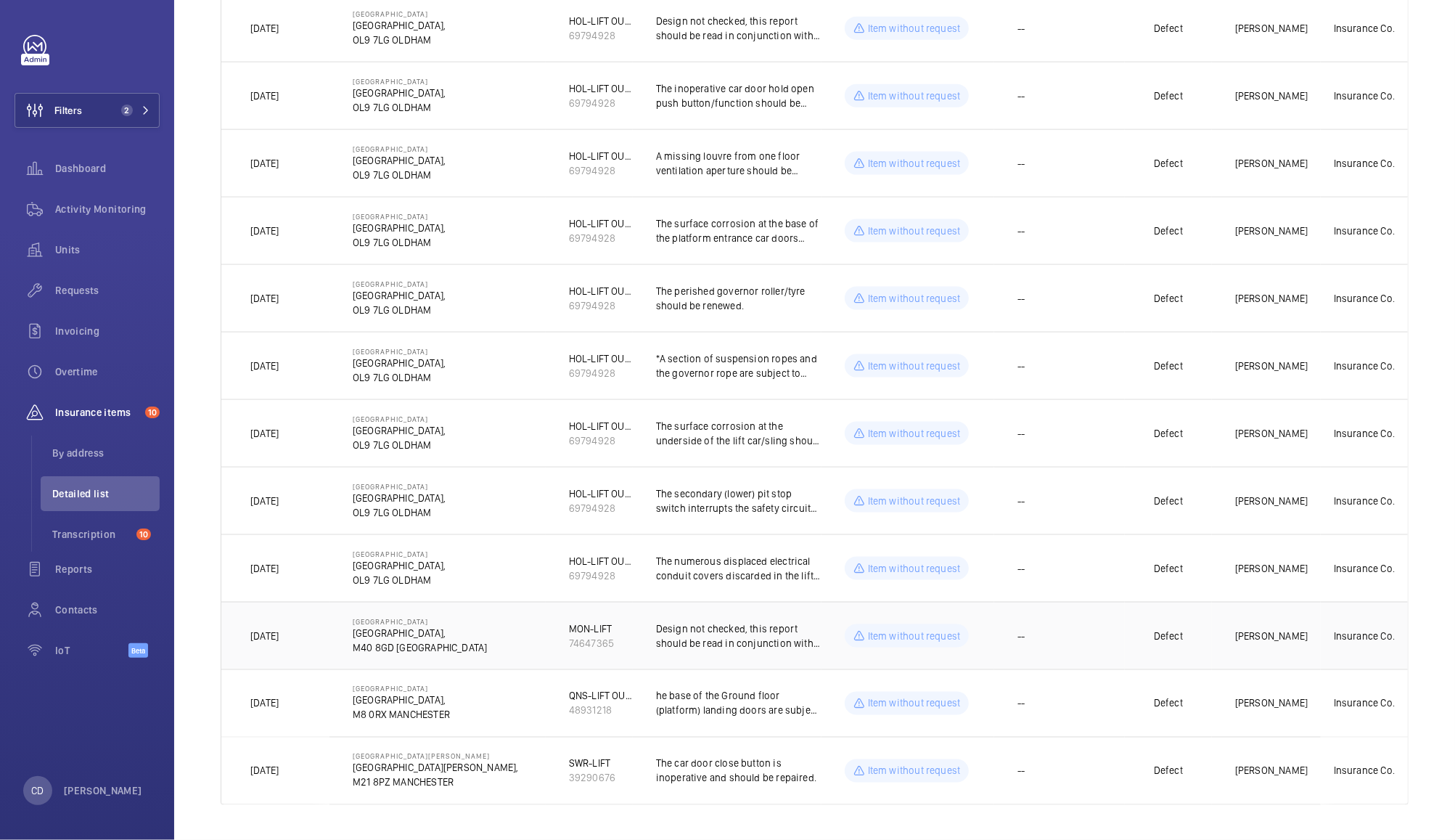
click at [1074, 632] on td "--" at bounding box center [1059, 636] width 130 height 68
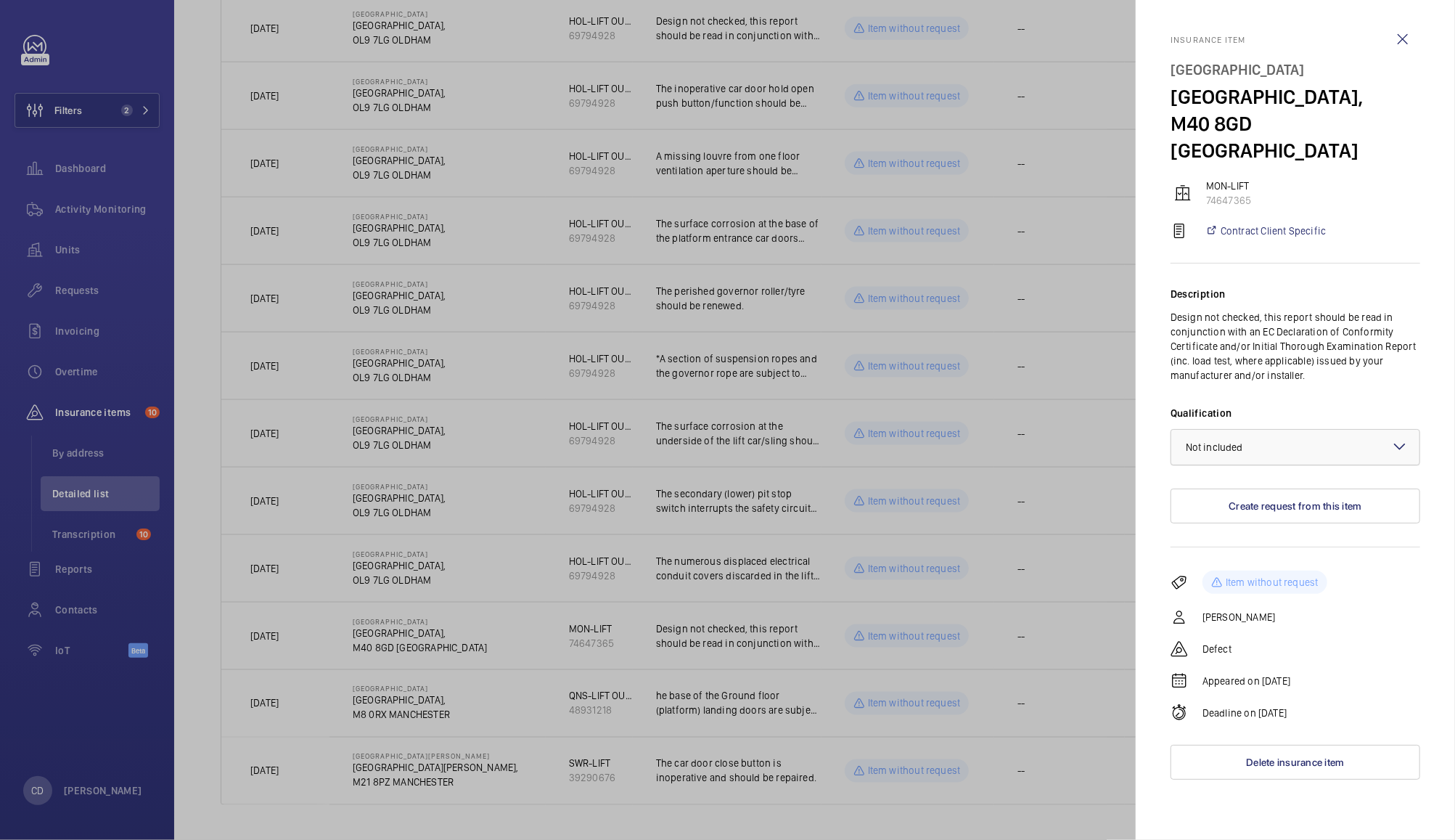
click at [1274, 430] on div at bounding box center [1295, 447] width 248 height 35
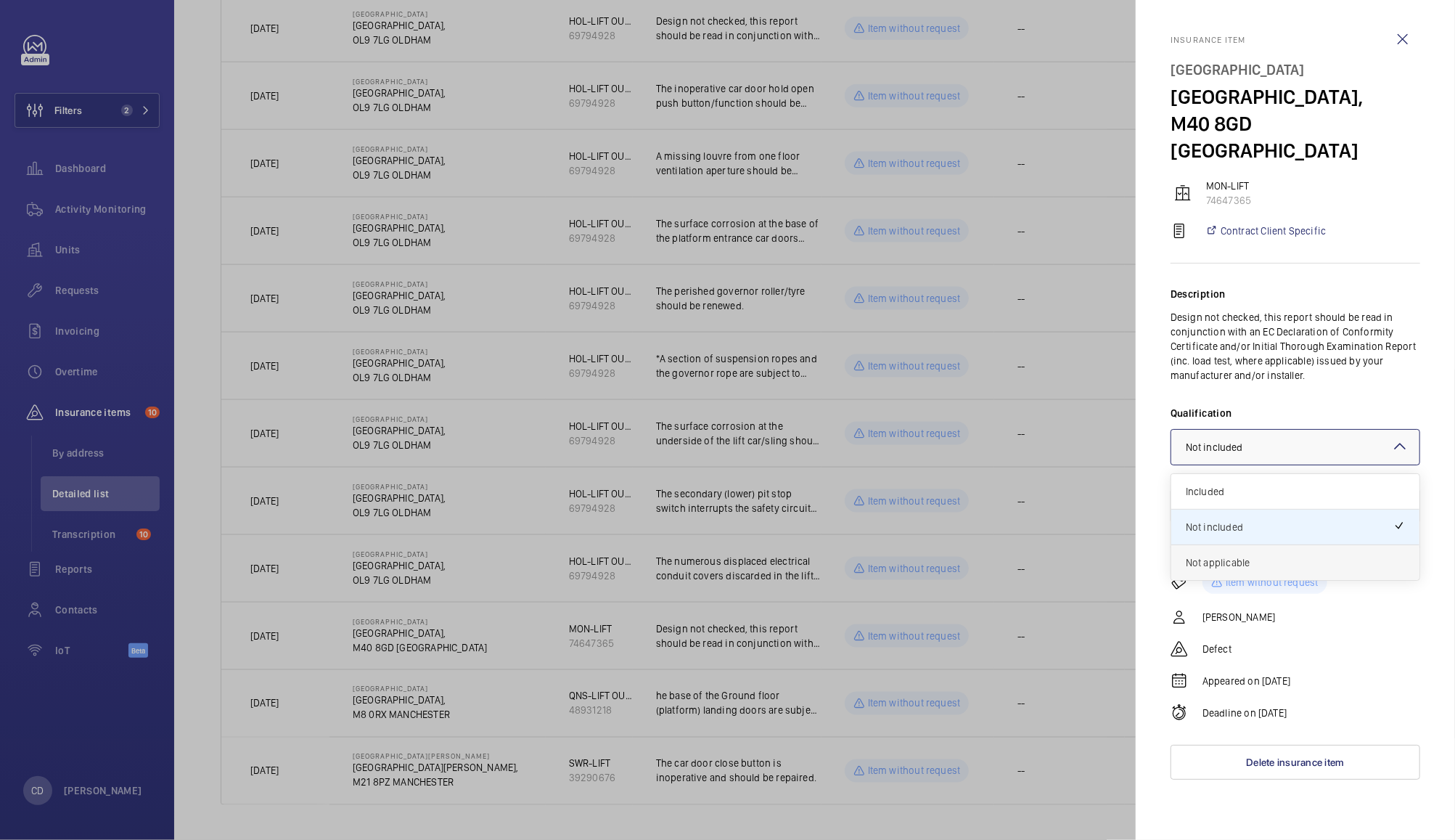
click at [1231, 555] on span "Not applicable" at bounding box center [1296, 562] width 219 height 15
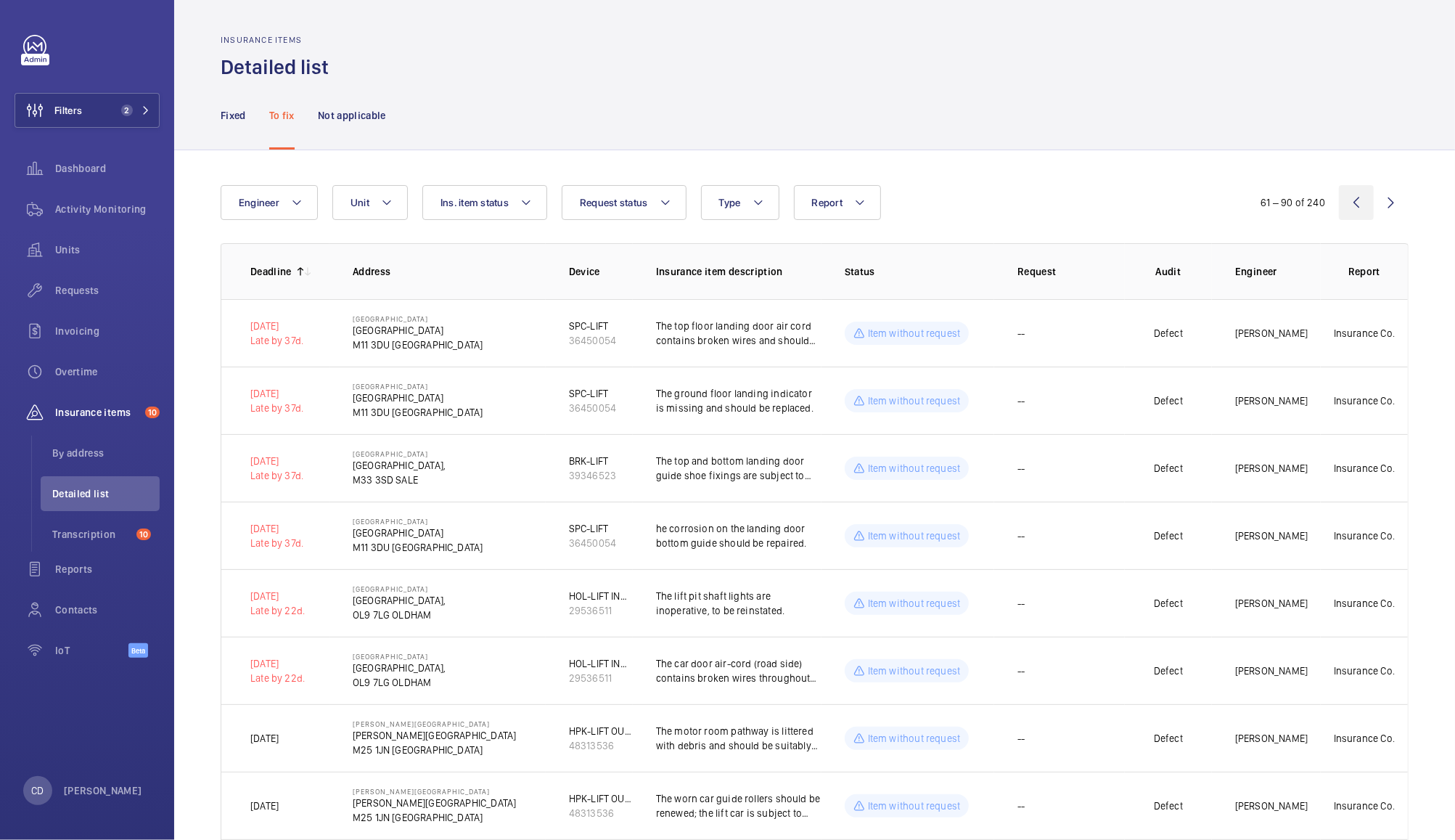
click at [1341, 206] on wm-front-icon-button at bounding box center [1357, 203] width 35 height 35
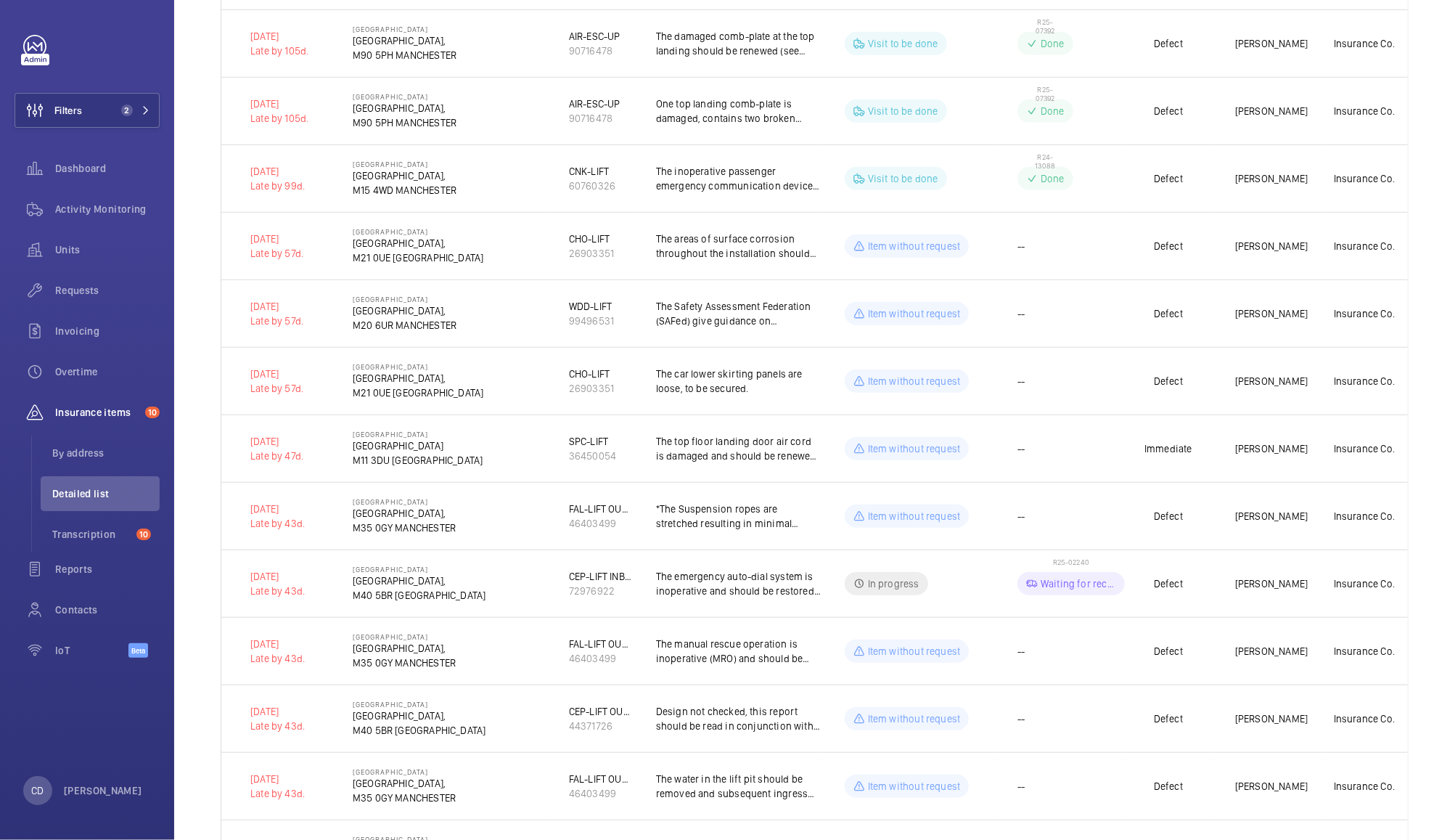
scroll to position [697, 0]
click at [1026, 723] on td "--" at bounding box center [1059, 716] width 130 height 68
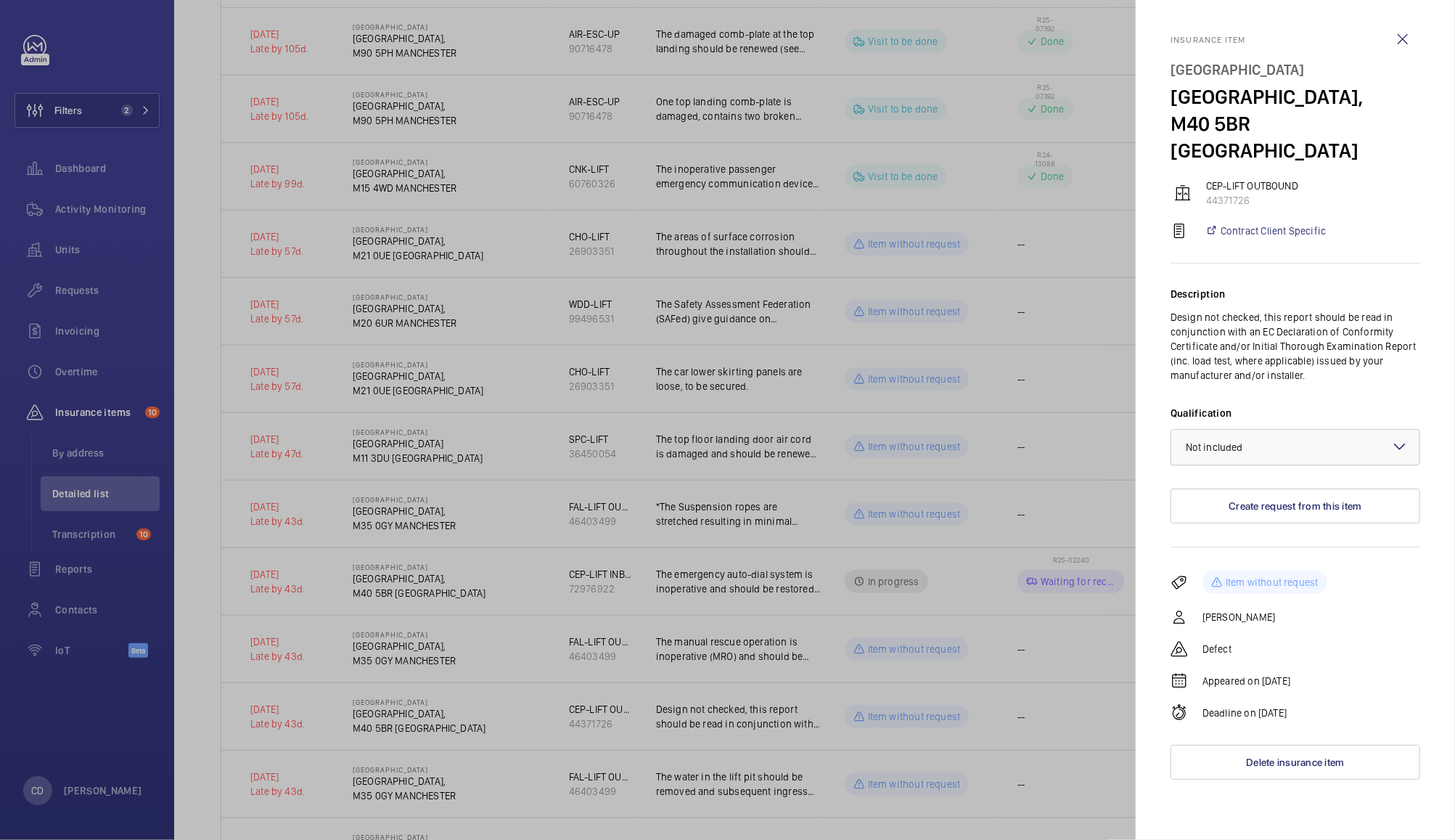
click at [1206, 447] on span "Not included" at bounding box center [1215, 446] width 57 height 11
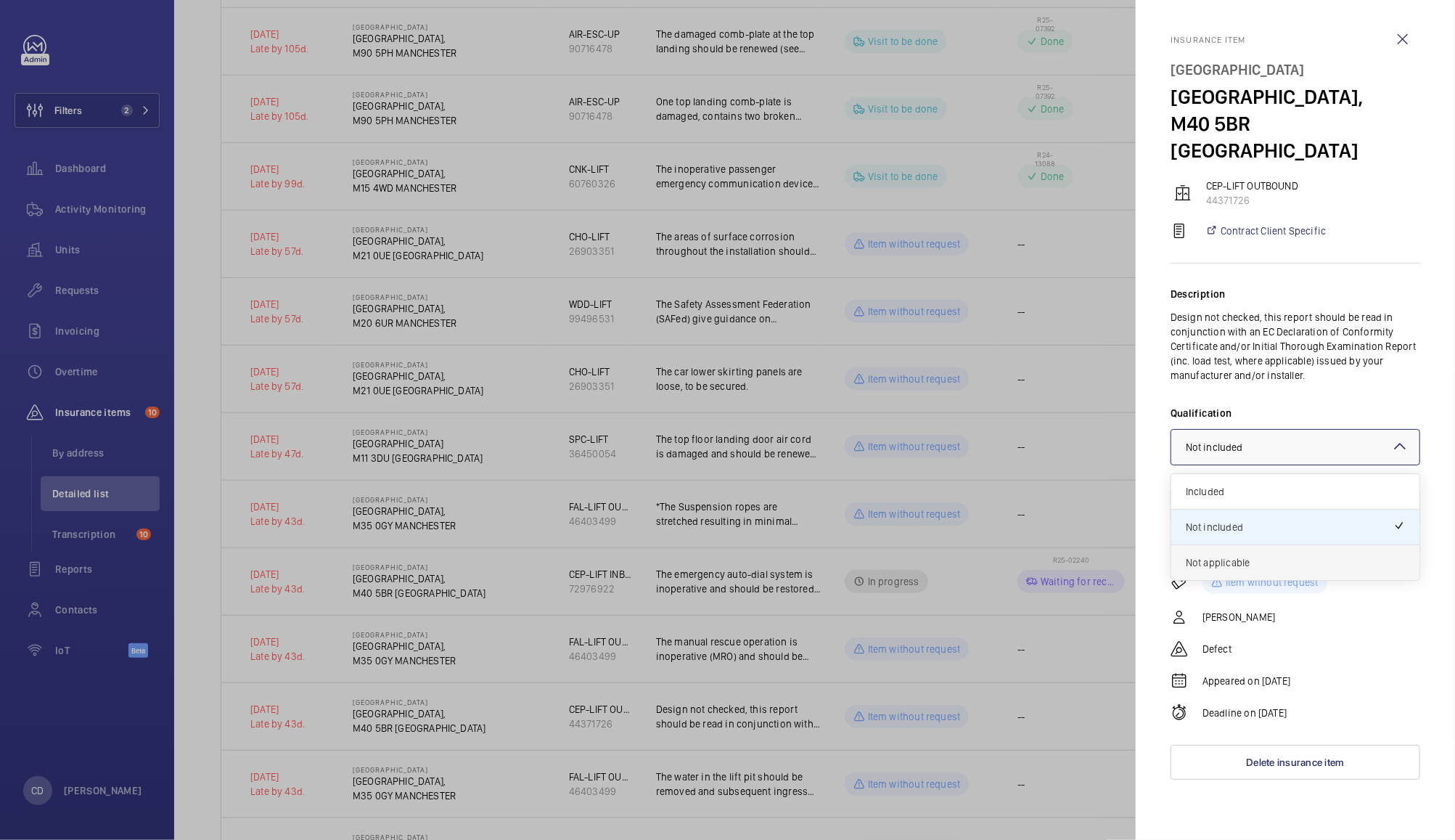
click at [1215, 568] on span "Not applicable" at bounding box center [1296, 562] width 219 height 15
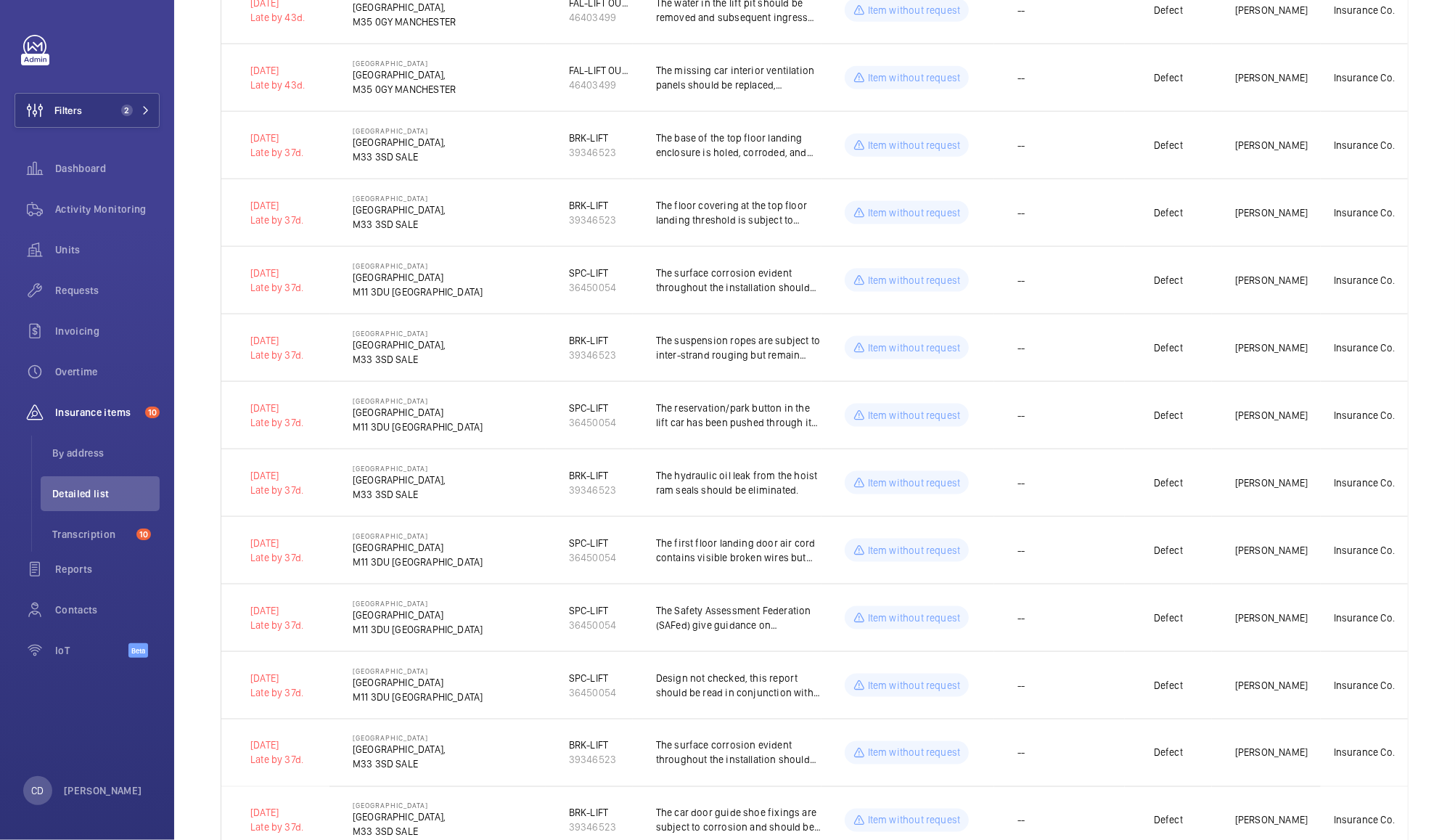
scroll to position [1471, 0]
click at [1103, 688] on td "--" at bounding box center [1059, 684] width 130 height 68
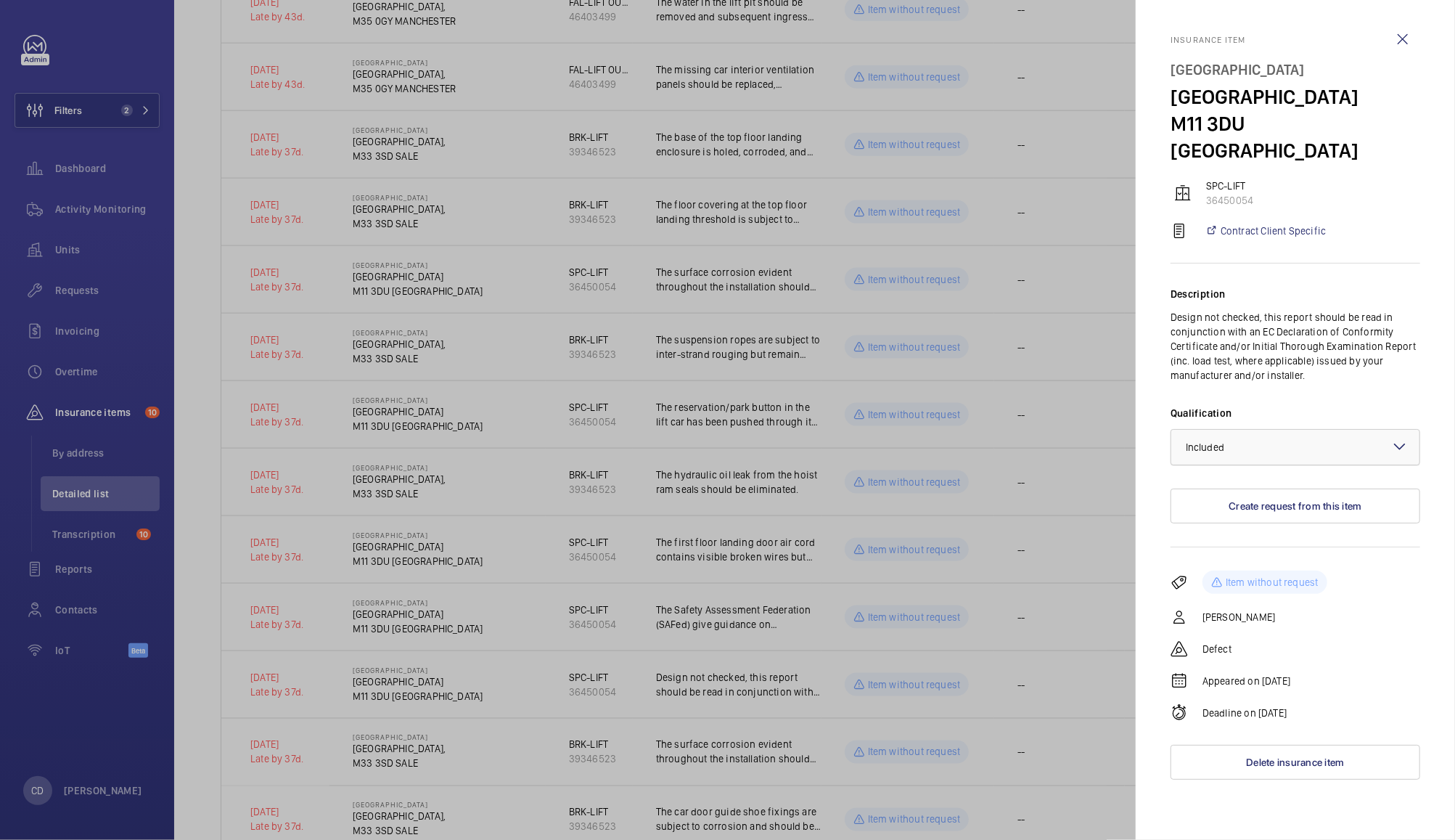
click at [1278, 445] on div at bounding box center [1295, 447] width 248 height 35
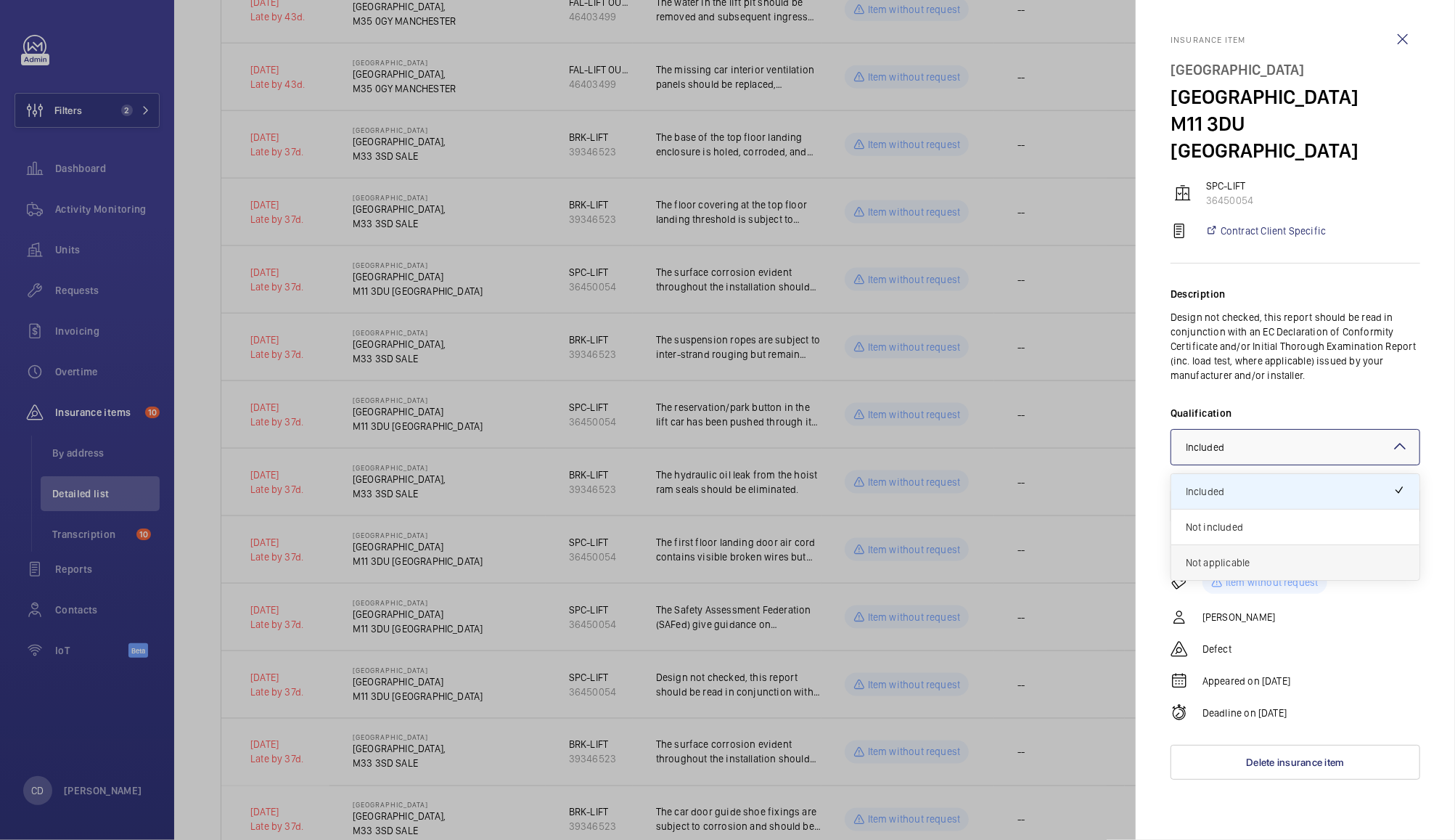
click at [1242, 568] on span "Not applicable" at bounding box center [1296, 562] width 219 height 15
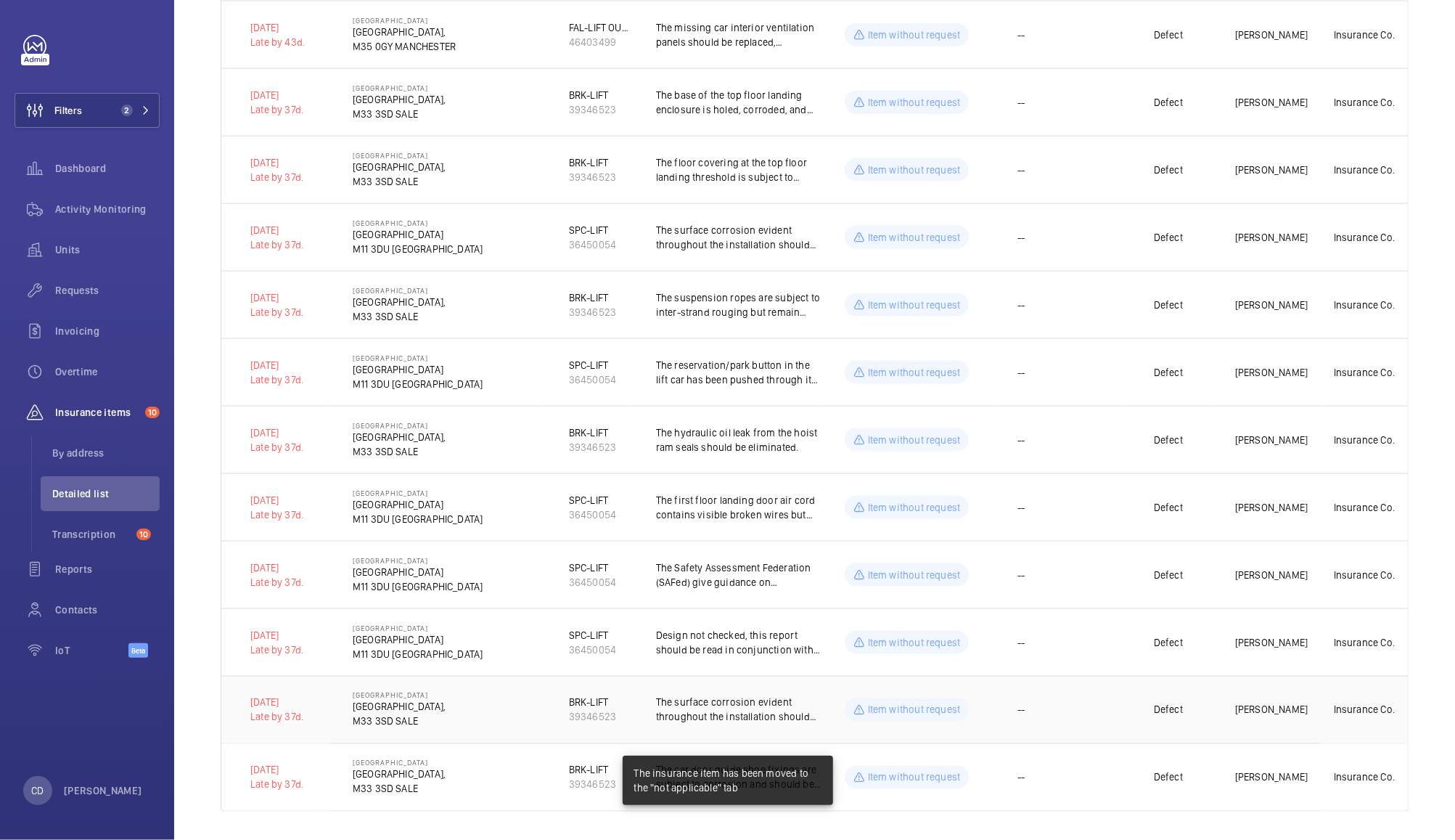
scroll to position [1527, 0]
